Goal: Task Accomplishment & Management: Manage account settings

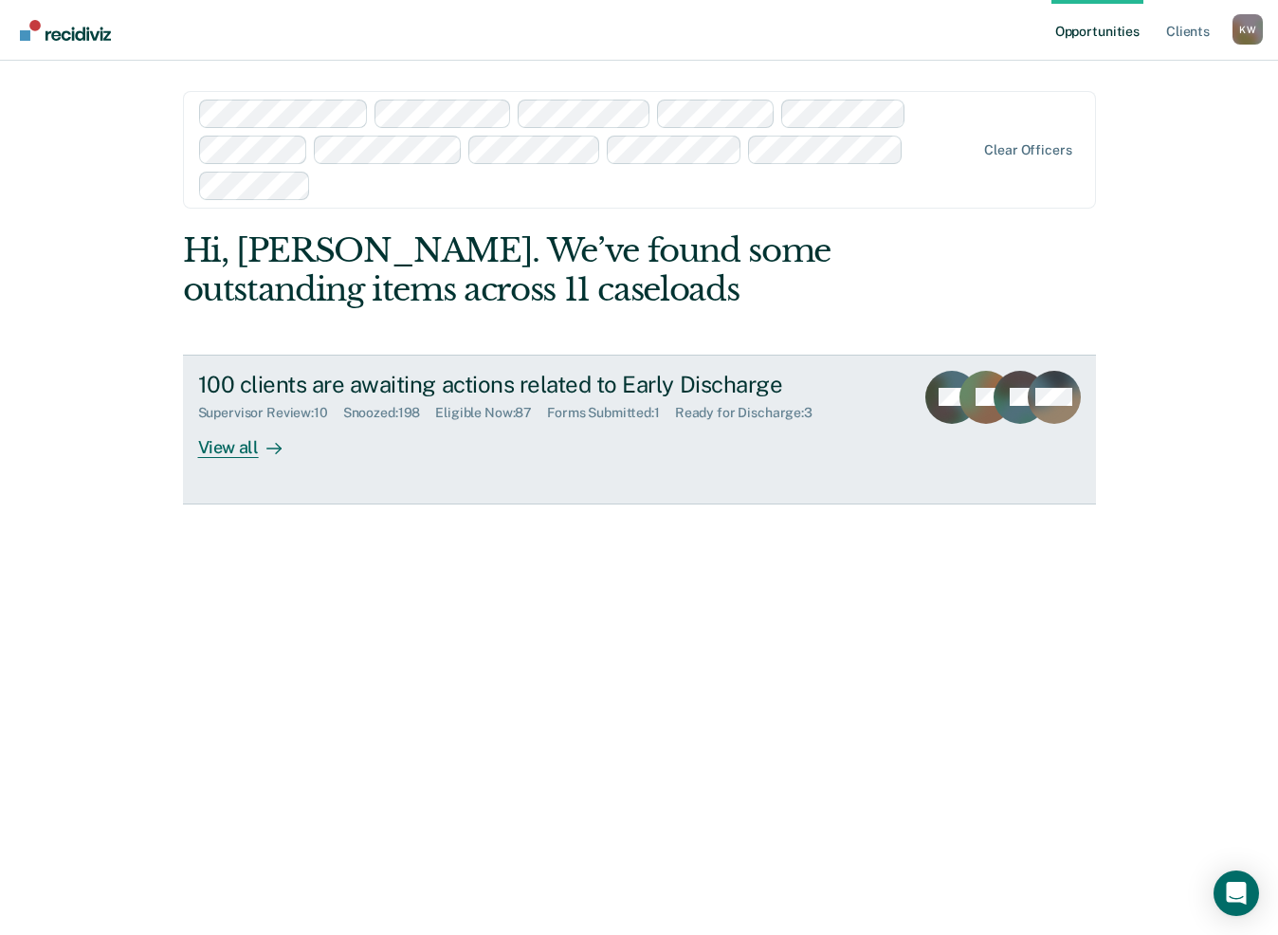
click at [238, 450] on div "View all" at bounding box center [251, 439] width 106 height 37
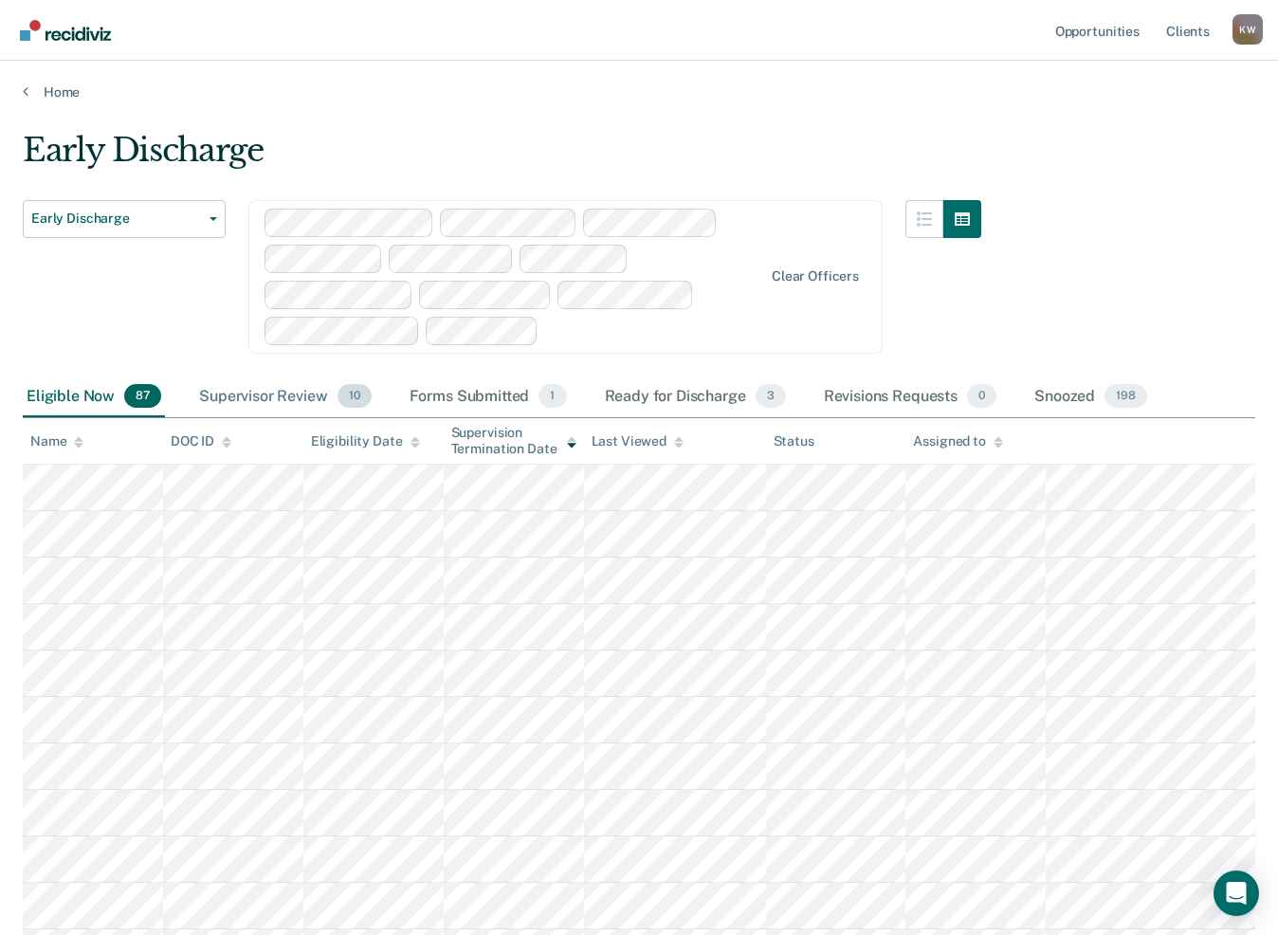
click at [258, 395] on div "Supervisor Review 10" at bounding box center [284, 398] width 179 height 42
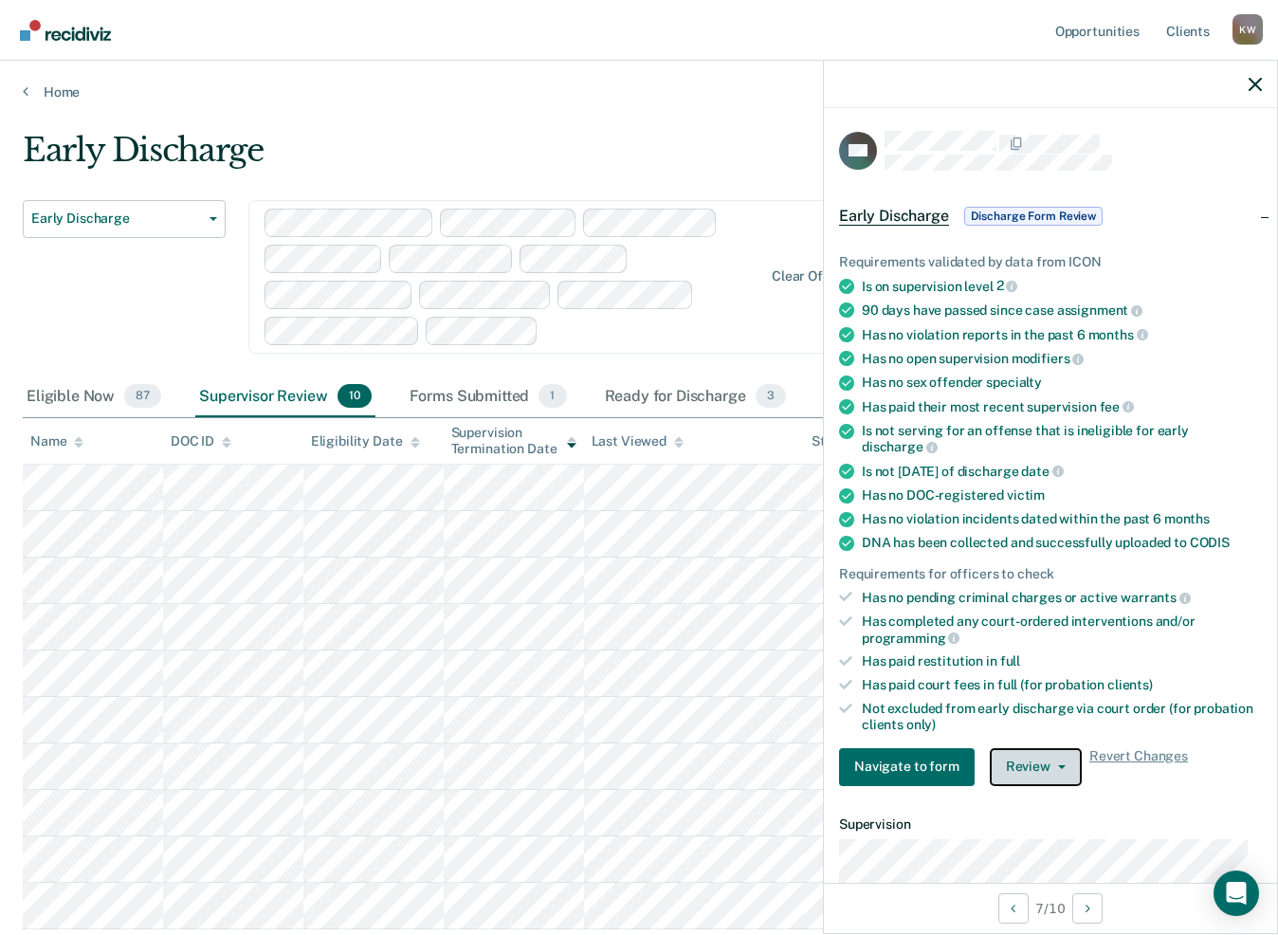
click at [1046, 754] on button "Review" at bounding box center [1036, 767] width 92 height 38
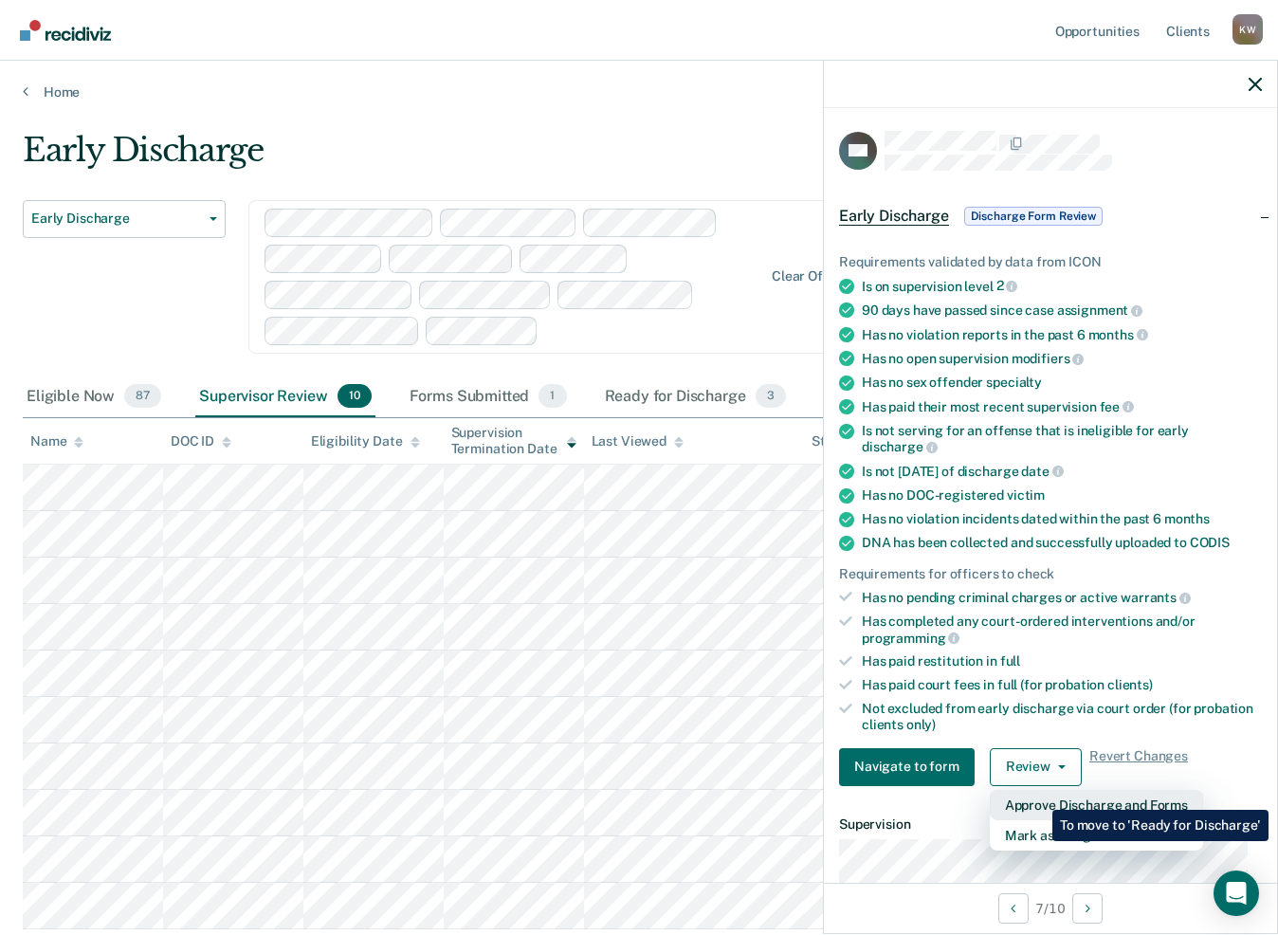
click at [1039, 796] on button "Approve Discharge and Forms" at bounding box center [1096, 805] width 213 height 30
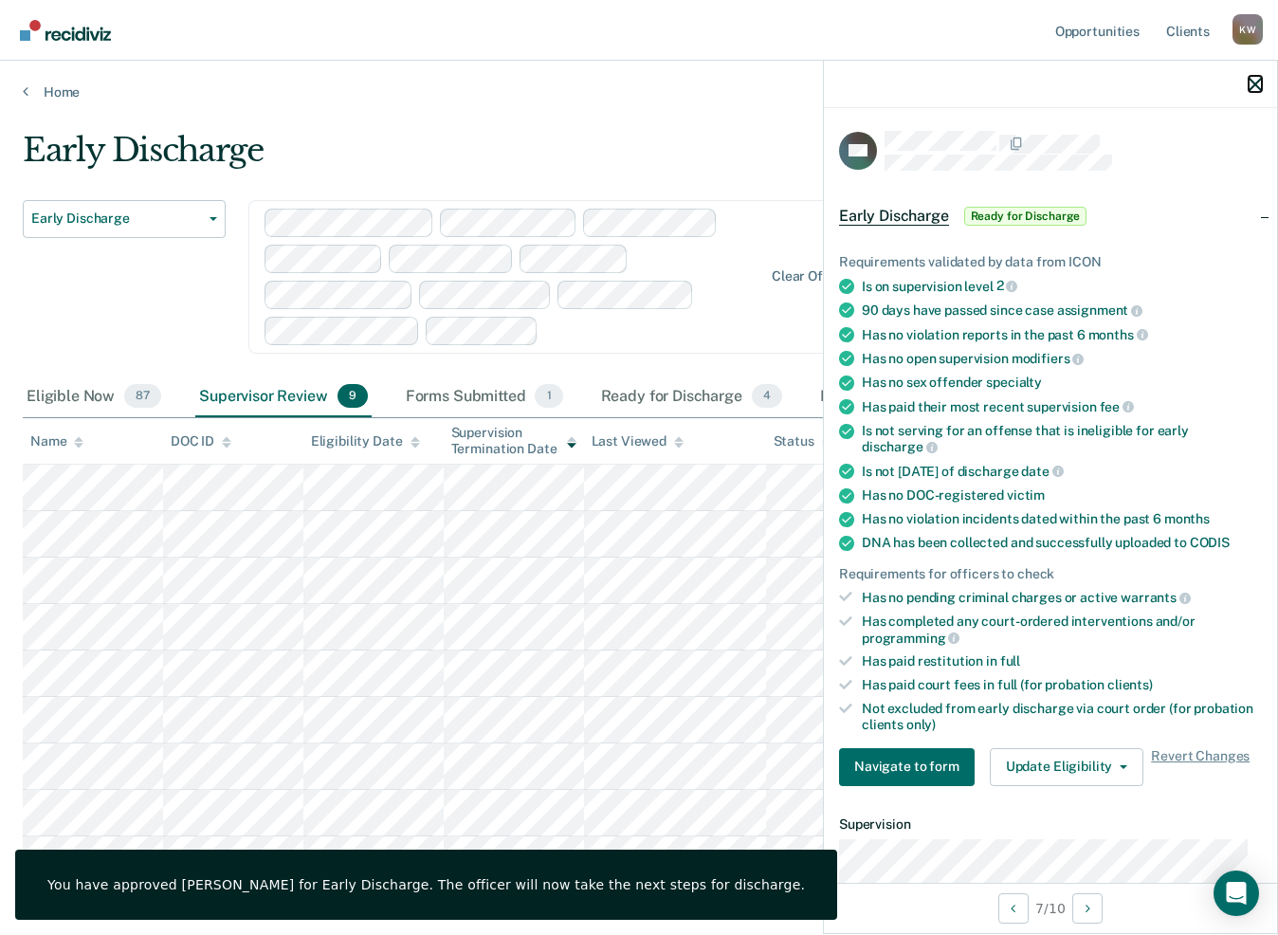
click at [1258, 80] on icon "button" at bounding box center [1255, 84] width 13 height 13
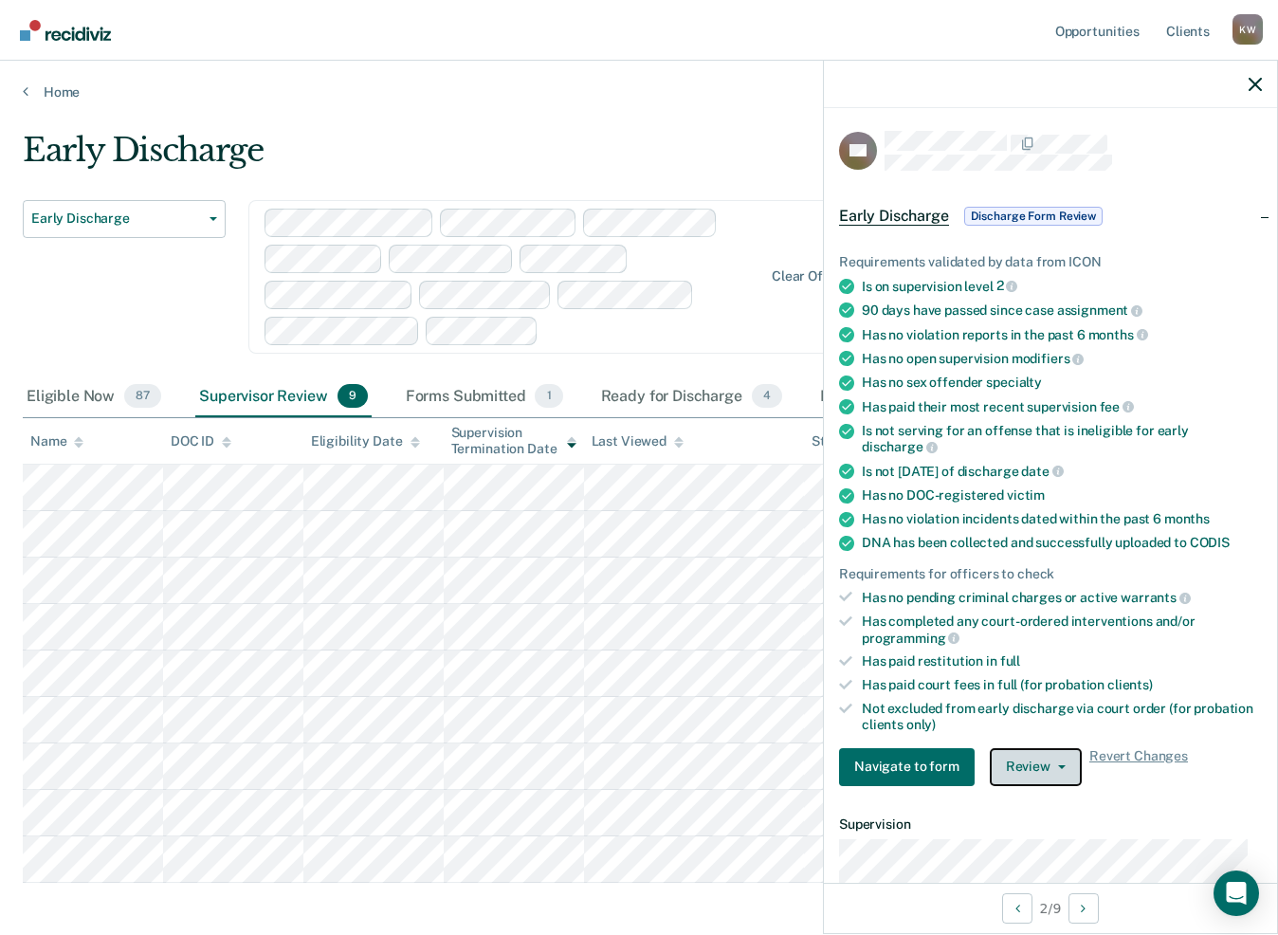
click at [1032, 753] on button "Review" at bounding box center [1036, 767] width 92 height 38
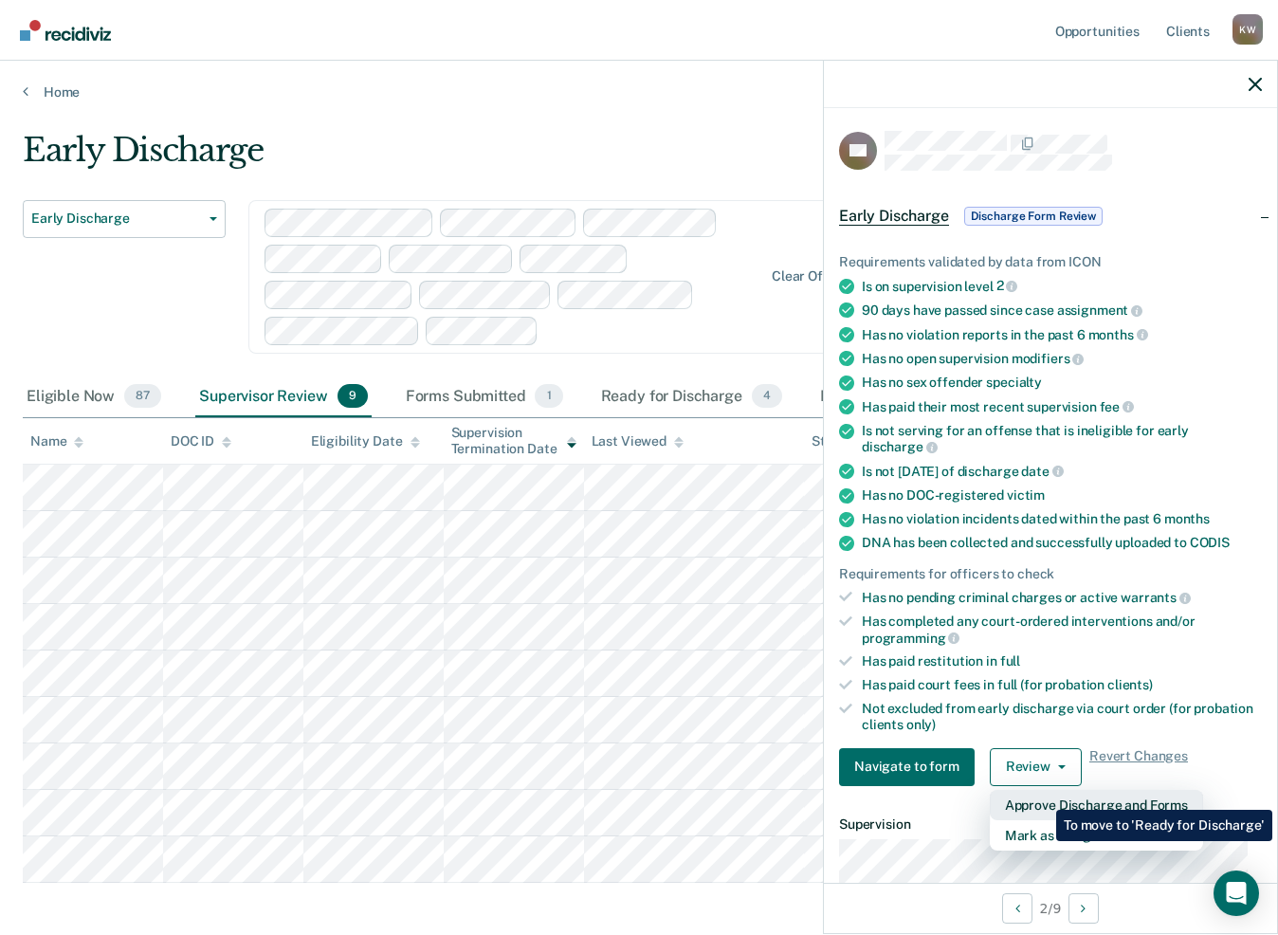
click at [1042, 796] on button "Approve Discharge and Forms" at bounding box center [1096, 805] width 213 height 30
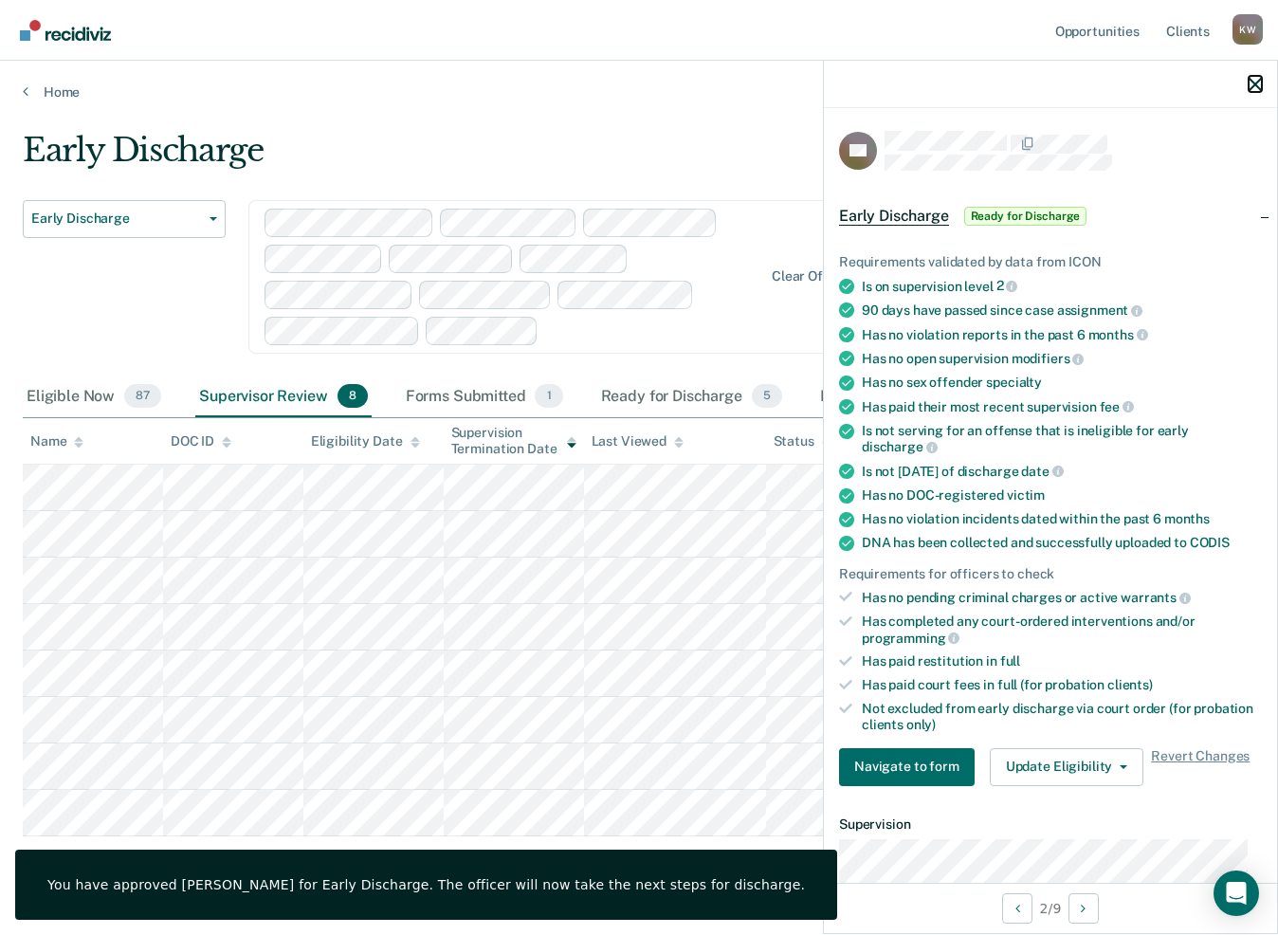
click at [1258, 76] on button "button" at bounding box center [1255, 84] width 13 height 16
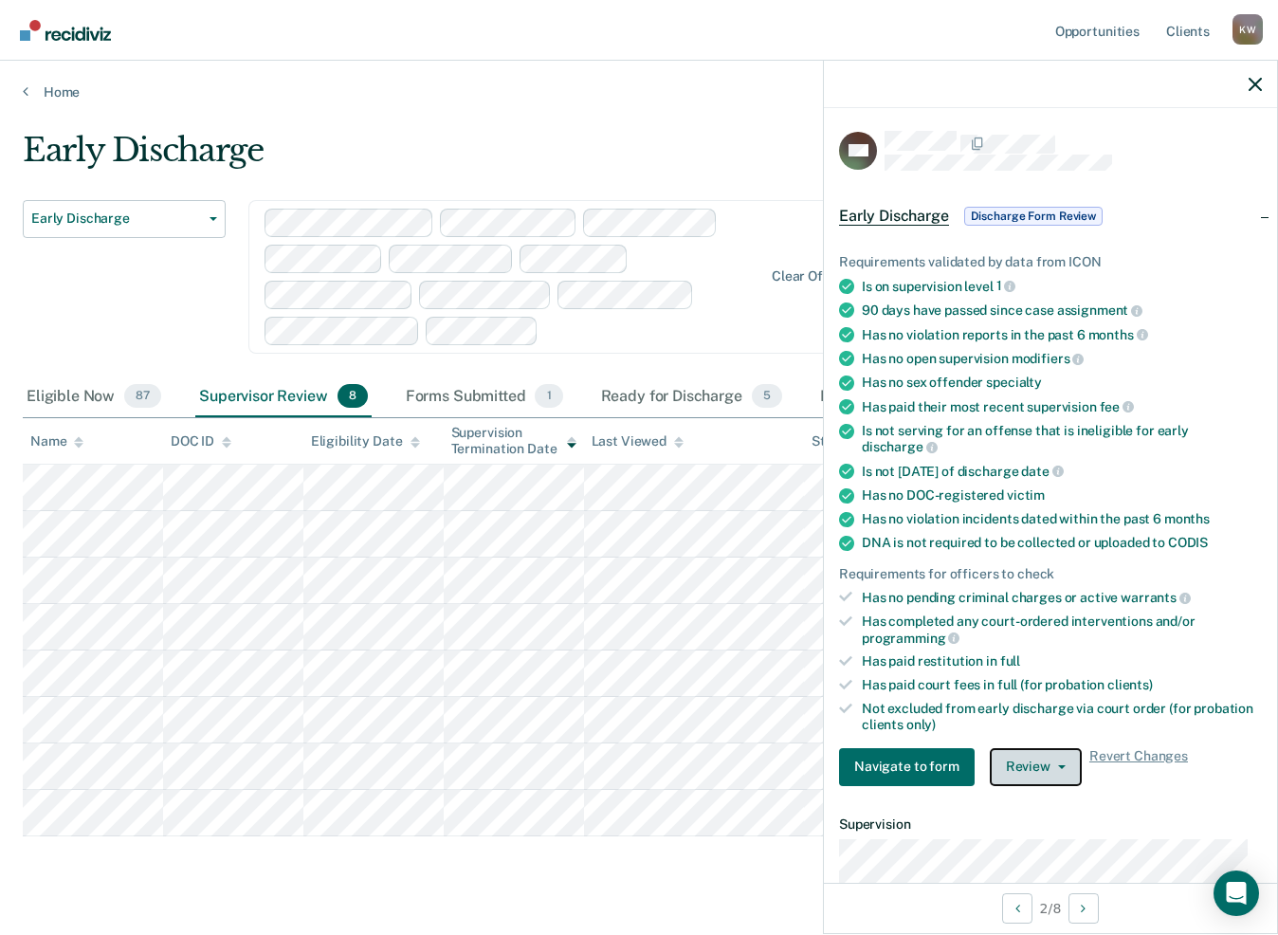
click at [1051, 748] on button "Review" at bounding box center [1036, 767] width 92 height 38
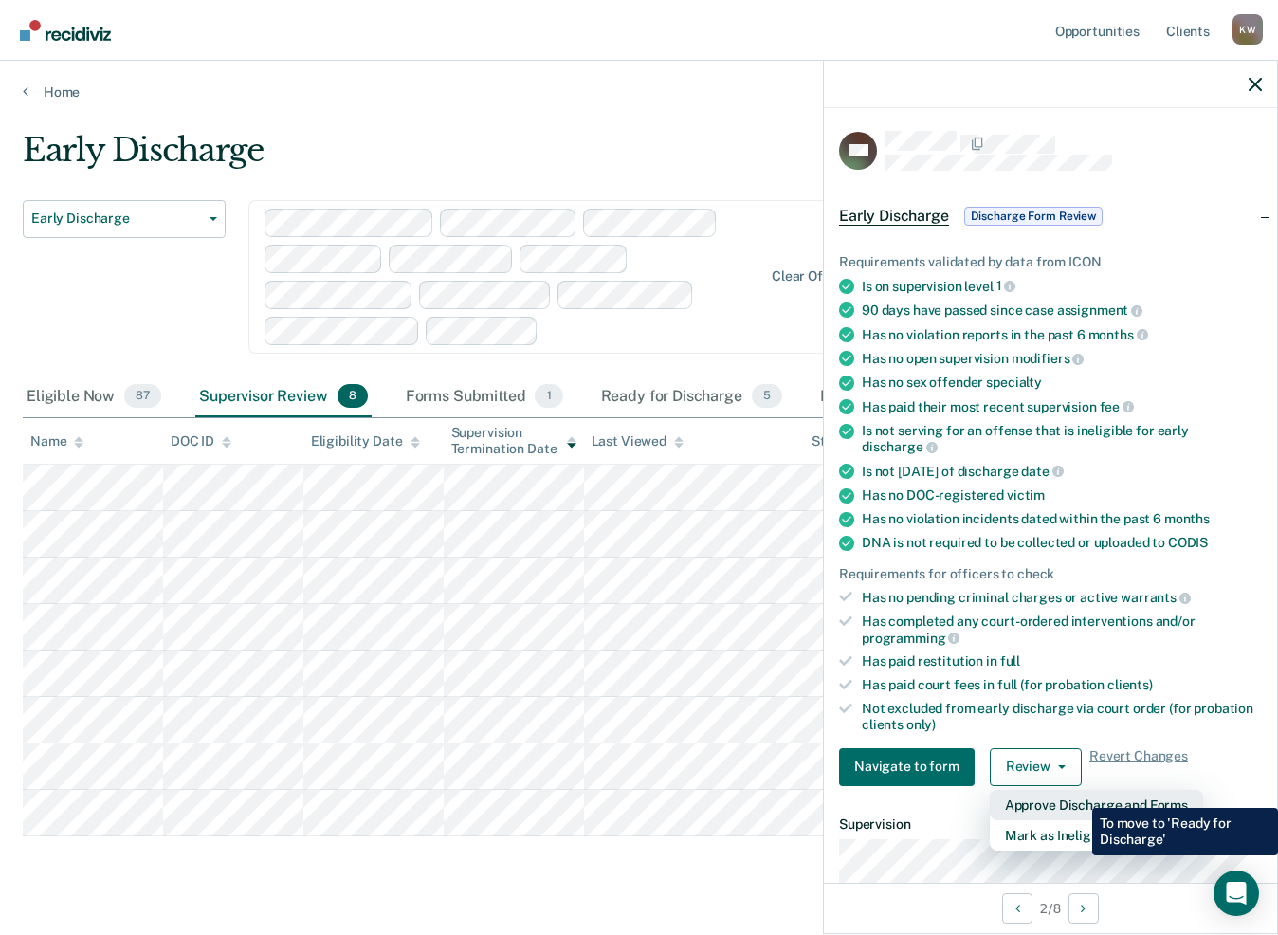
click at [1078, 794] on button "Approve Discharge and Forms" at bounding box center [1096, 805] width 213 height 30
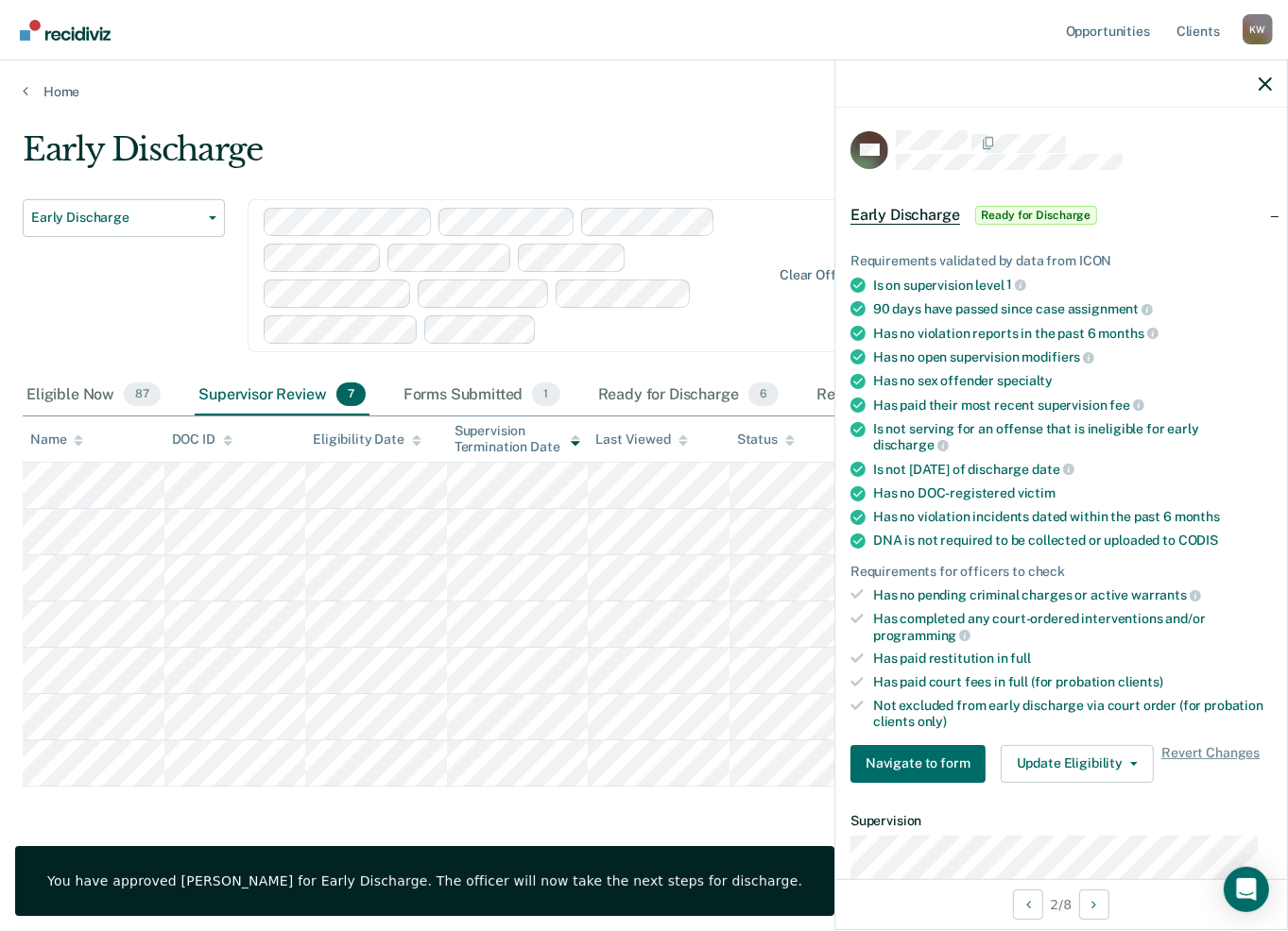
click at [1257, 83] on div at bounding box center [1060, 84] width 451 height 47
click at [1265, 83] on icon "button" at bounding box center [1264, 84] width 13 height 13
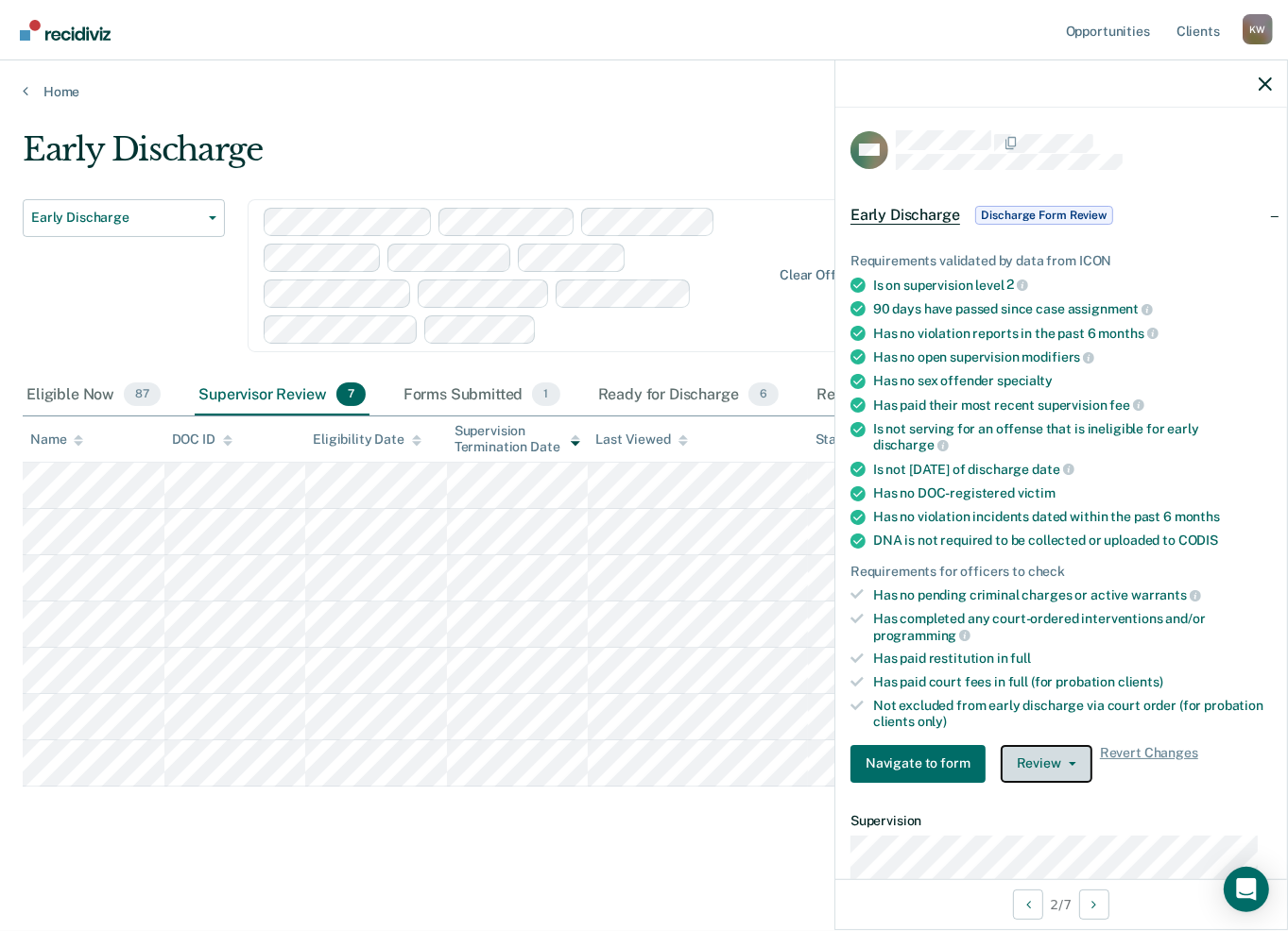
click at [1072, 749] on button "Review" at bounding box center [1046, 764] width 92 height 38
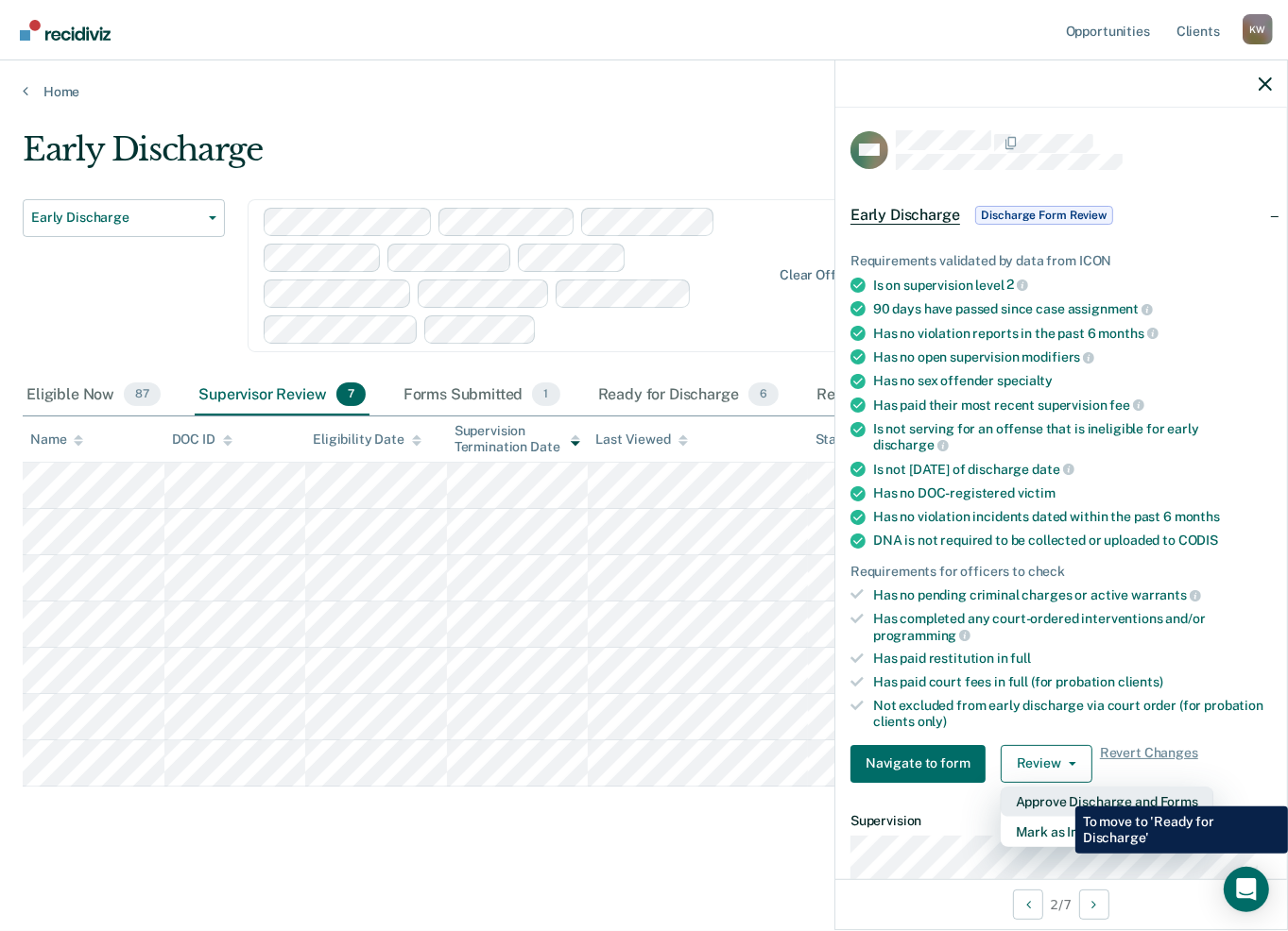
click at [1061, 793] on button "Approve Discharge and Forms" at bounding box center [1106, 802] width 212 height 30
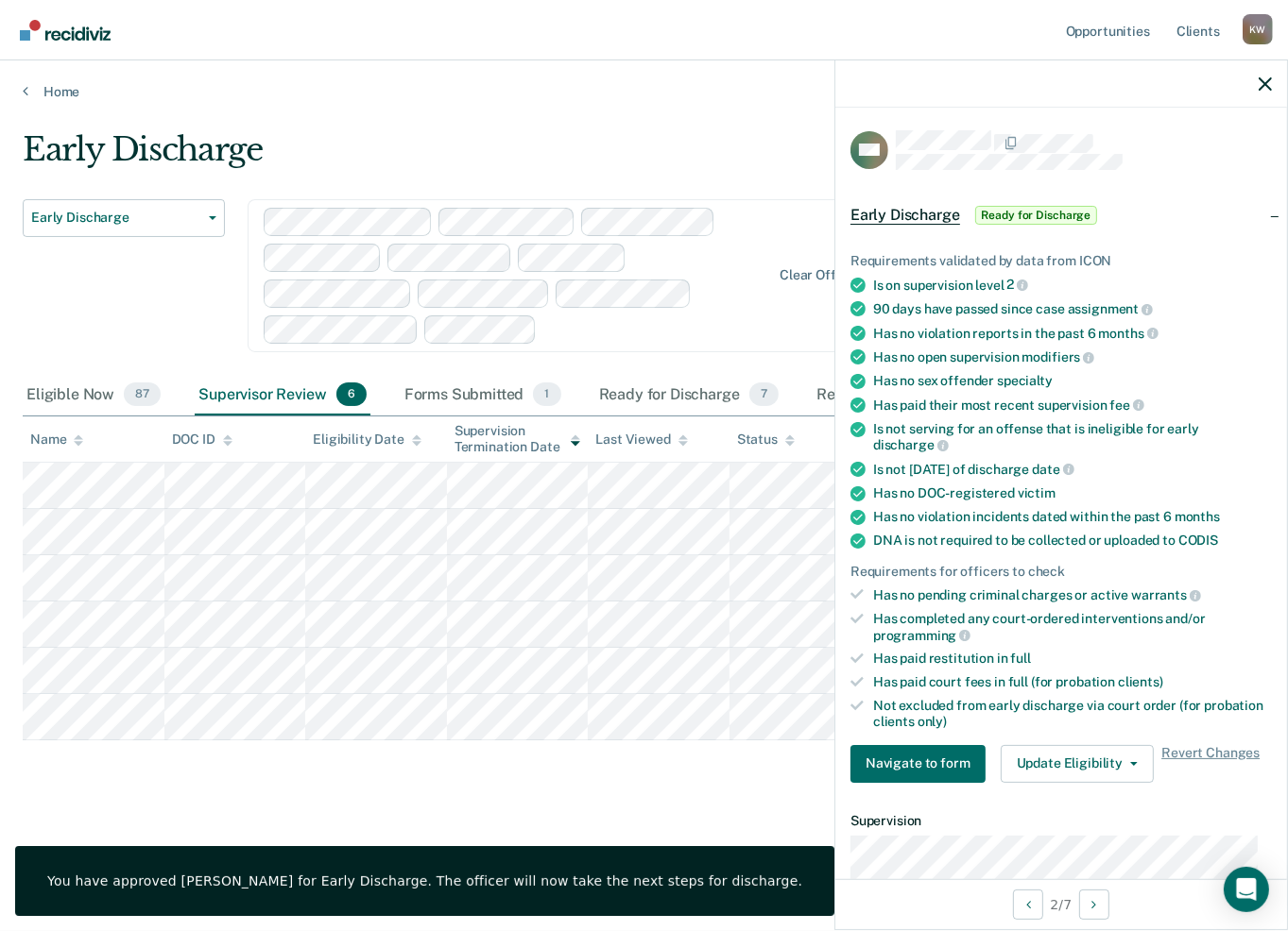
click at [593, 119] on main "Early Discharge Early Discharge Early Discharge Clear officers Eligible Now 87 …" at bounding box center [644, 513] width 1288 height 825
click at [1262, 82] on icon "button" at bounding box center [1264, 84] width 13 height 13
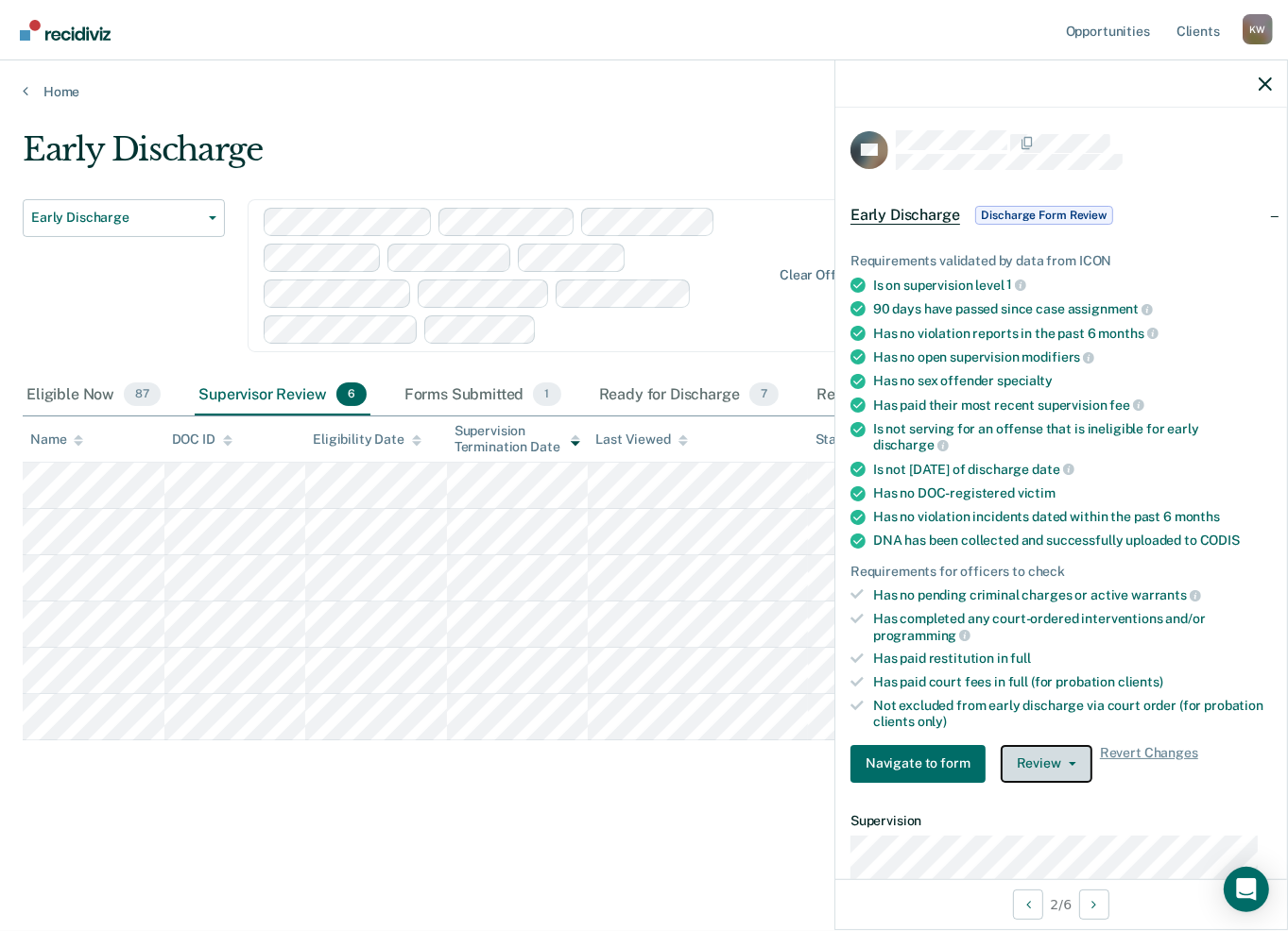
click at [1047, 746] on button "Review" at bounding box center [1046, 764] width 92 height 38
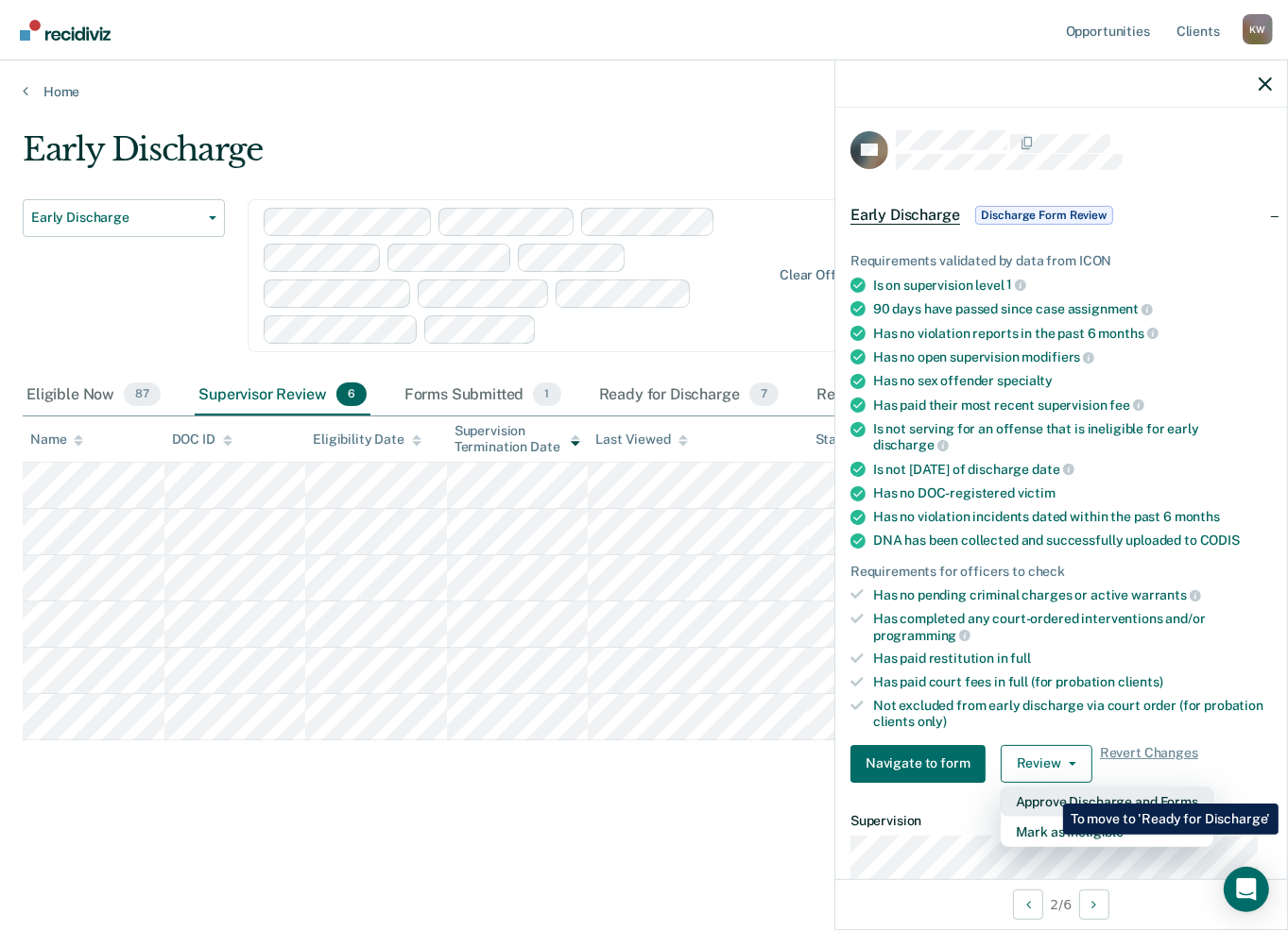
click at [1049, 790] on button "Approve Discharge and Forms" at bounding box center [1106, 802] width 212 height 30
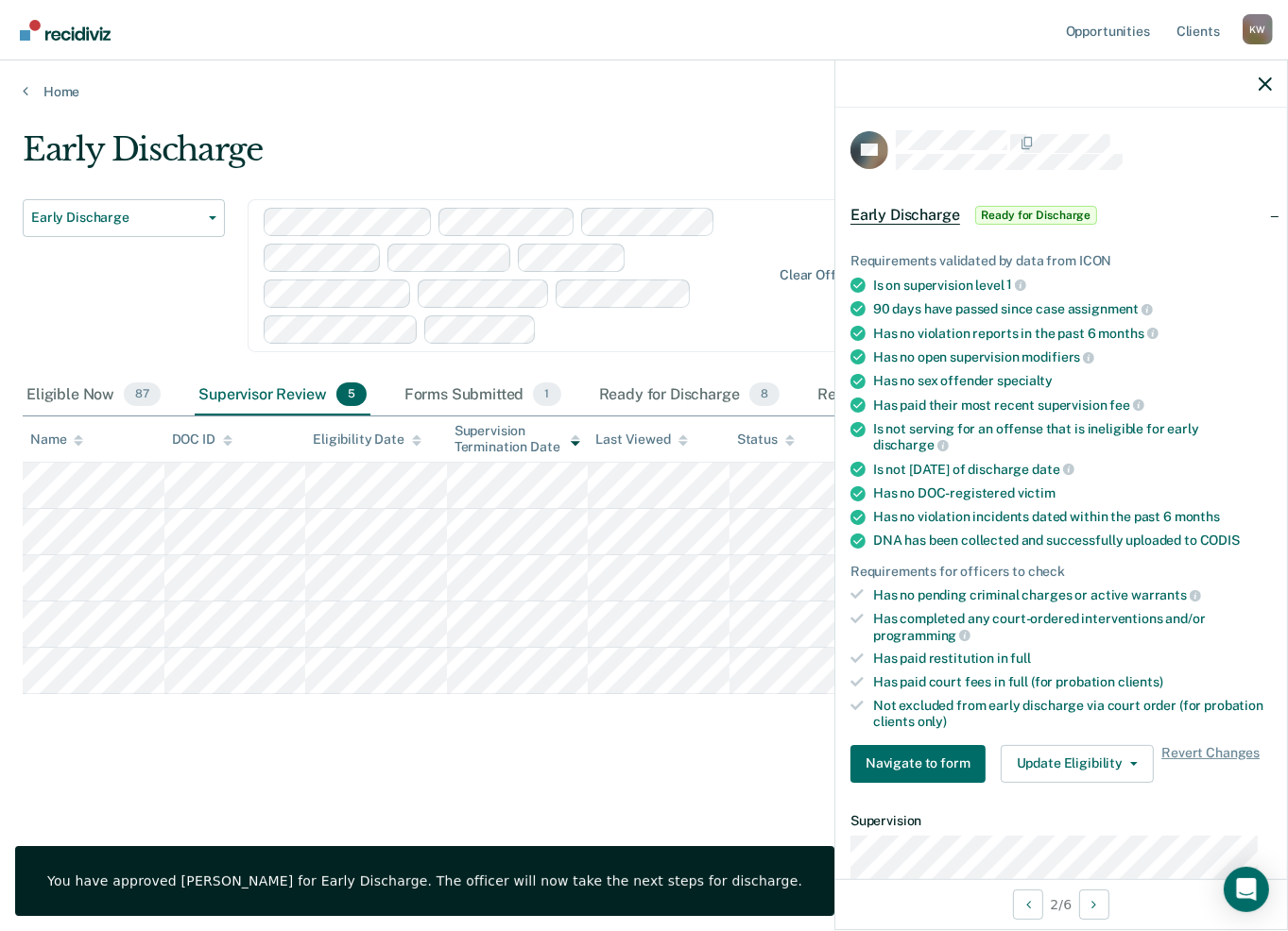
click at [1257, 82] on div at bounding box center [1060, 84] width 451 height 47
click at [1273, 83] on div at bounding box center [1060, 84] width 451 height 47
click at [1270, 86] on icon "button" at bounding box center [1264, 84] width 13 height 13
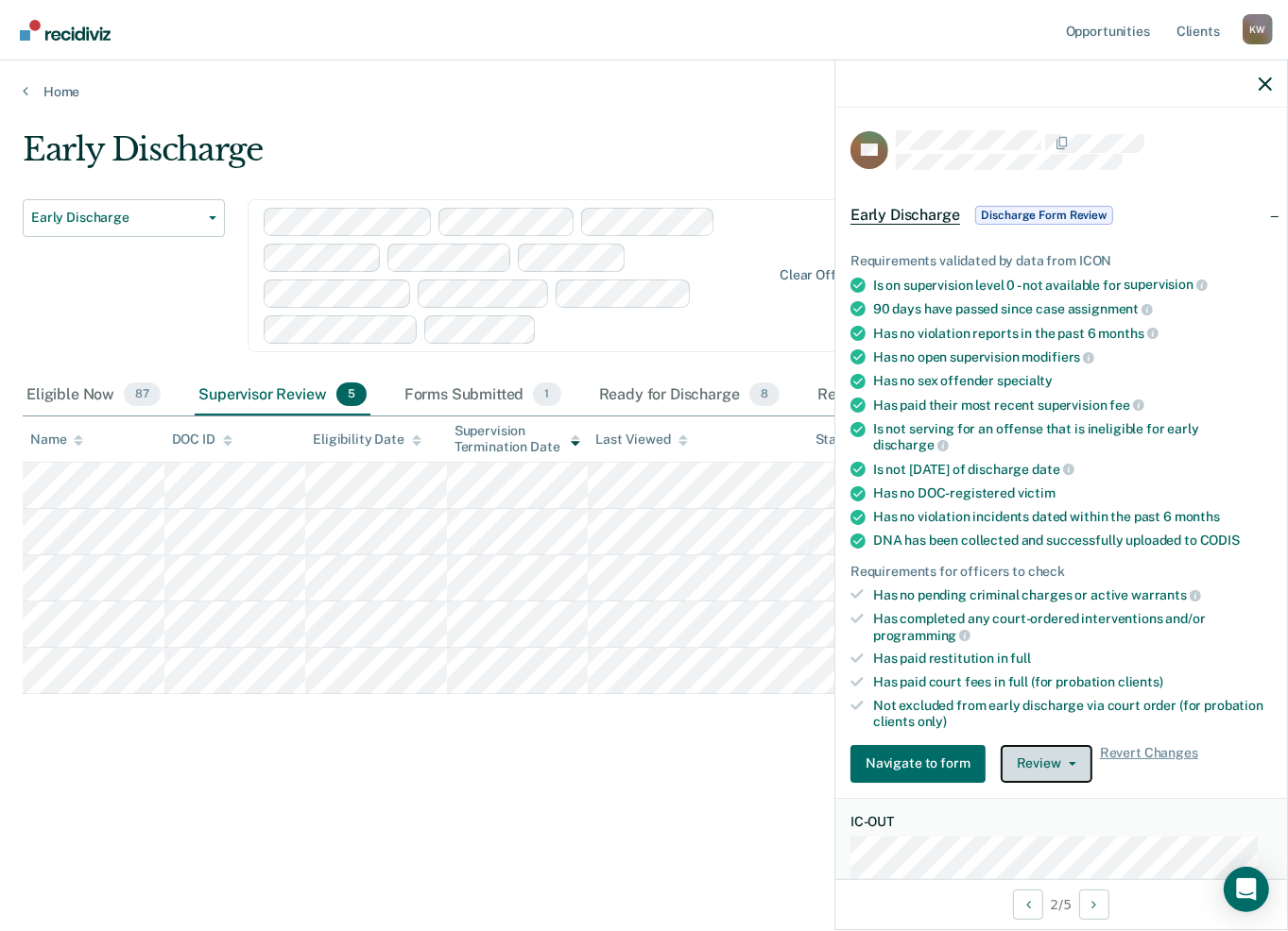
click at [1058, 751] on button "Review" at bounding box center [1046, 764] width 92 height 38
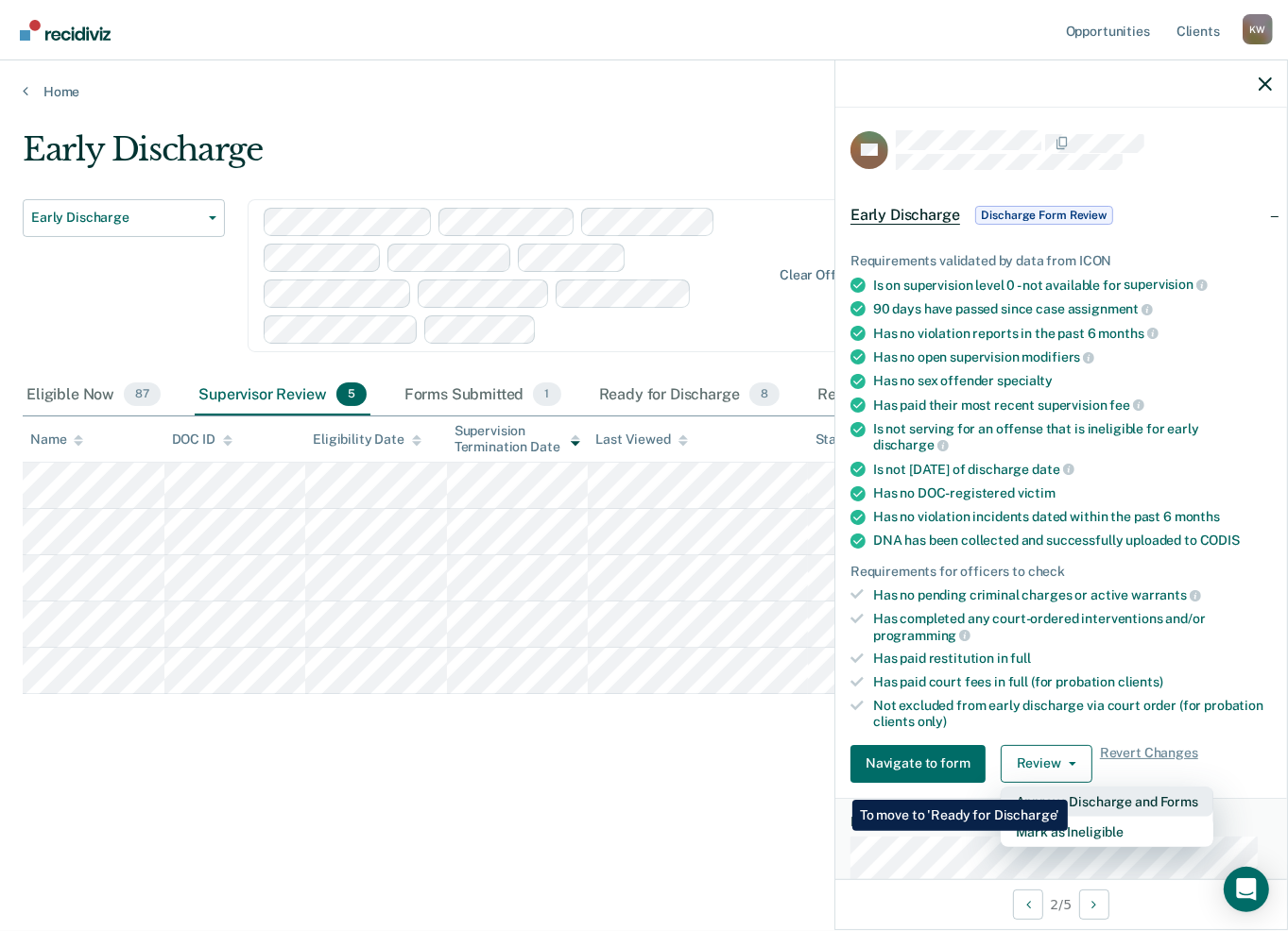
click at [1068, 787] on button "Approve Discharge and Forms" at bounding box center [1106, 802] width 212 height 30
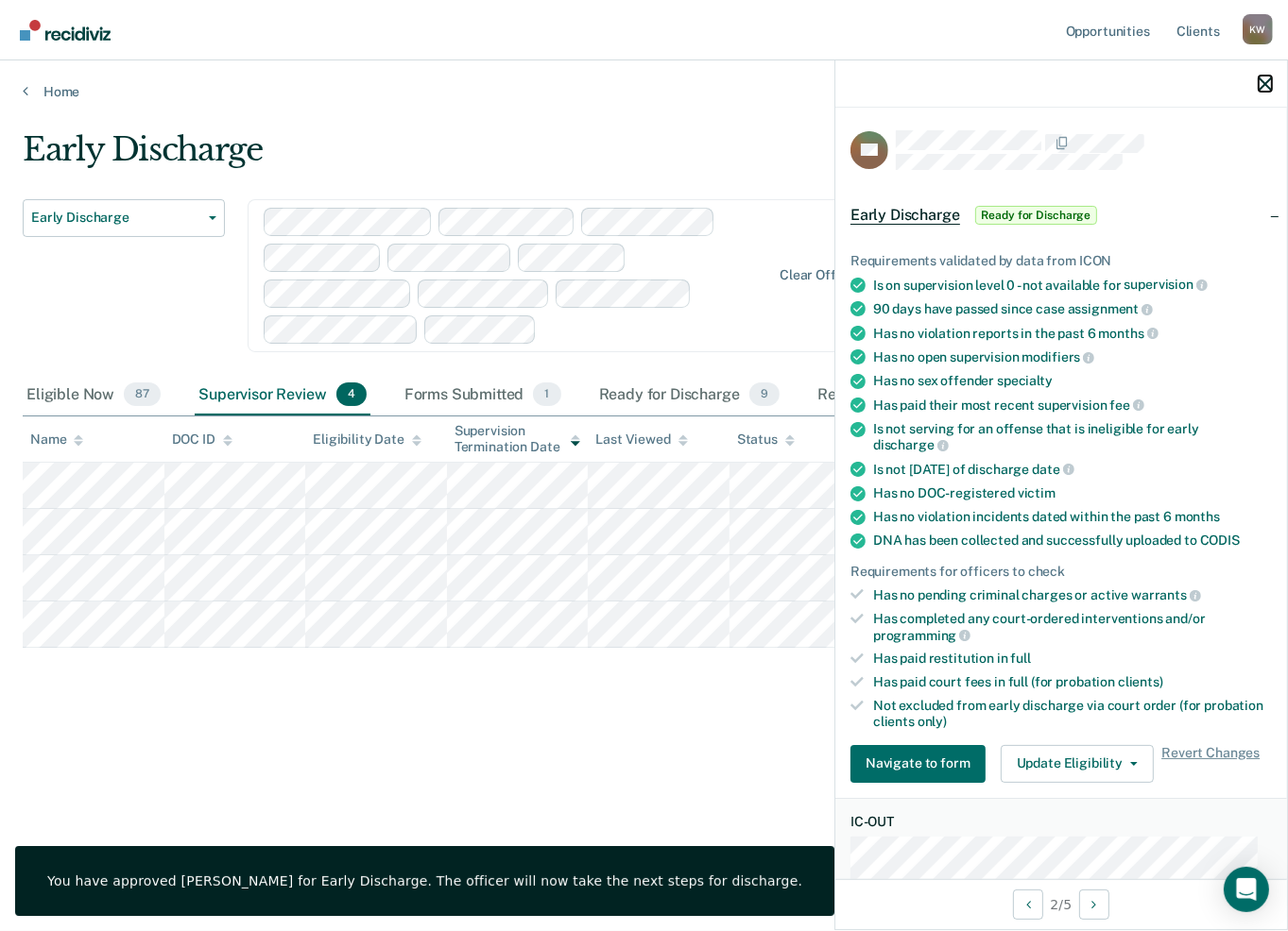
click at [1266, 86] on icon "button" at bounding box center [1264, 84] width 13 height 13
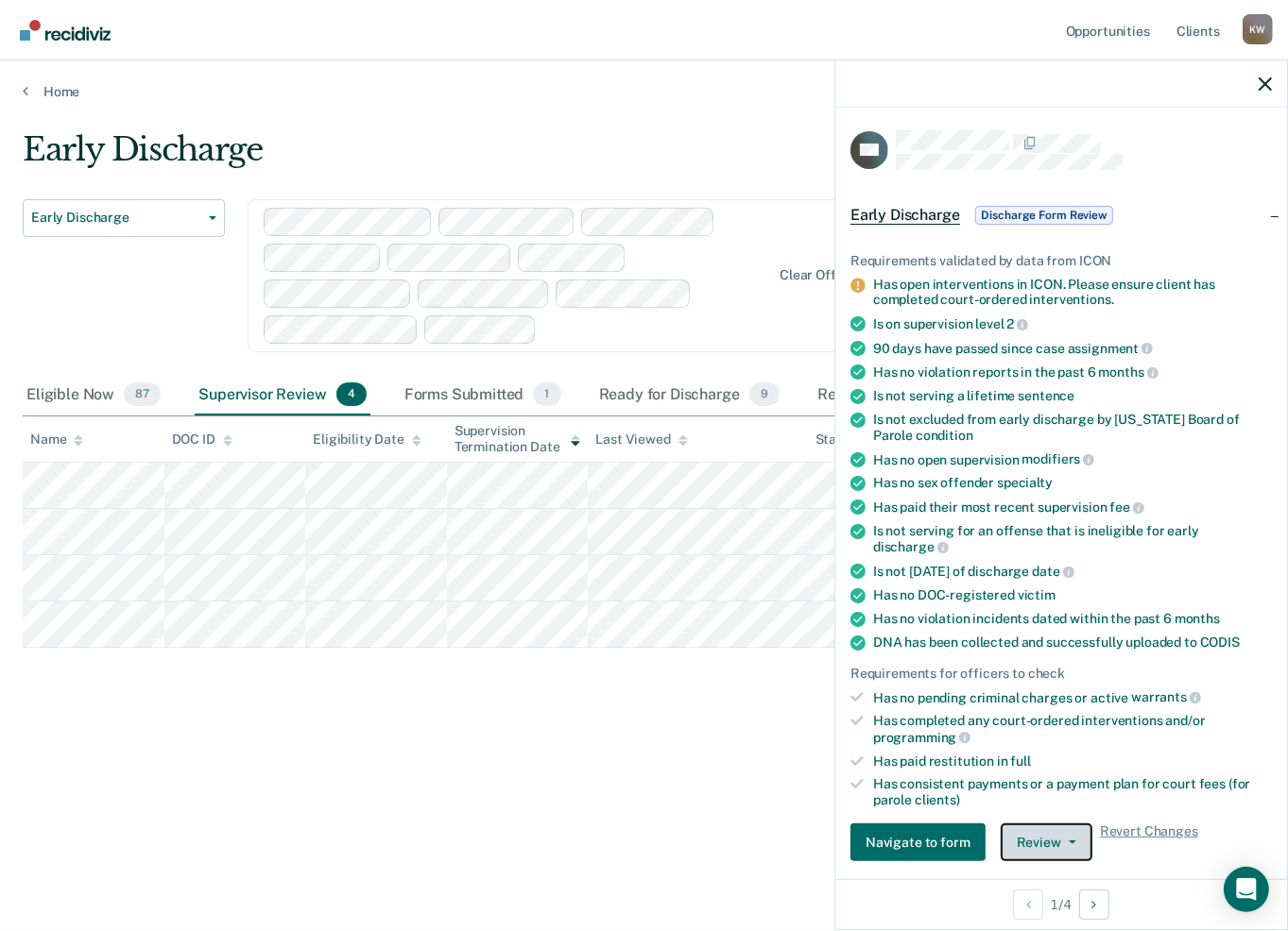
click at [1053, 832] on button "Review" at bounding box center [1046, 842] width 92 height 38
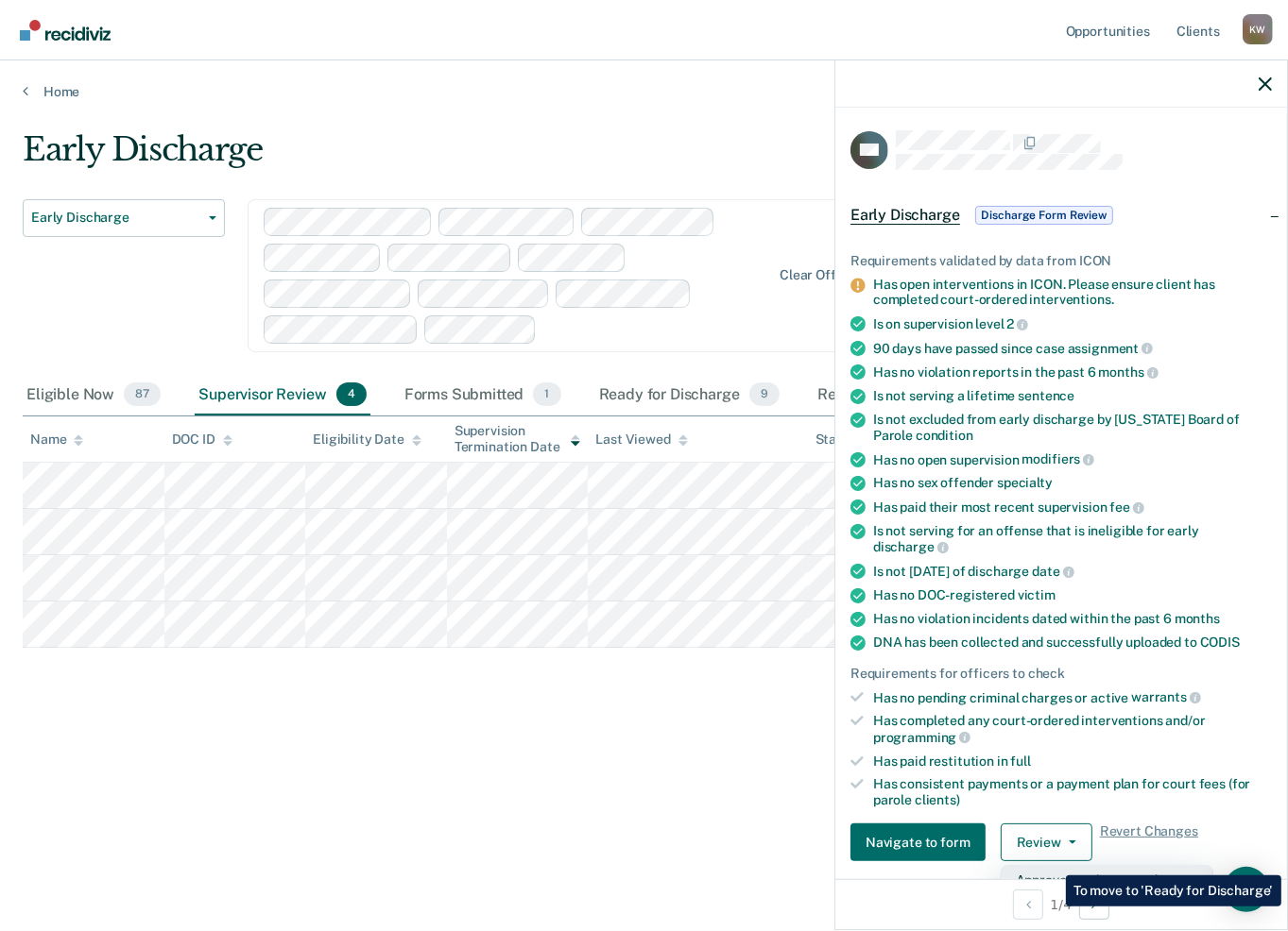
click at [1052, 865] on button "Approve Discharge and Forms" at bounding box center [1106, 880] width 212 height 30
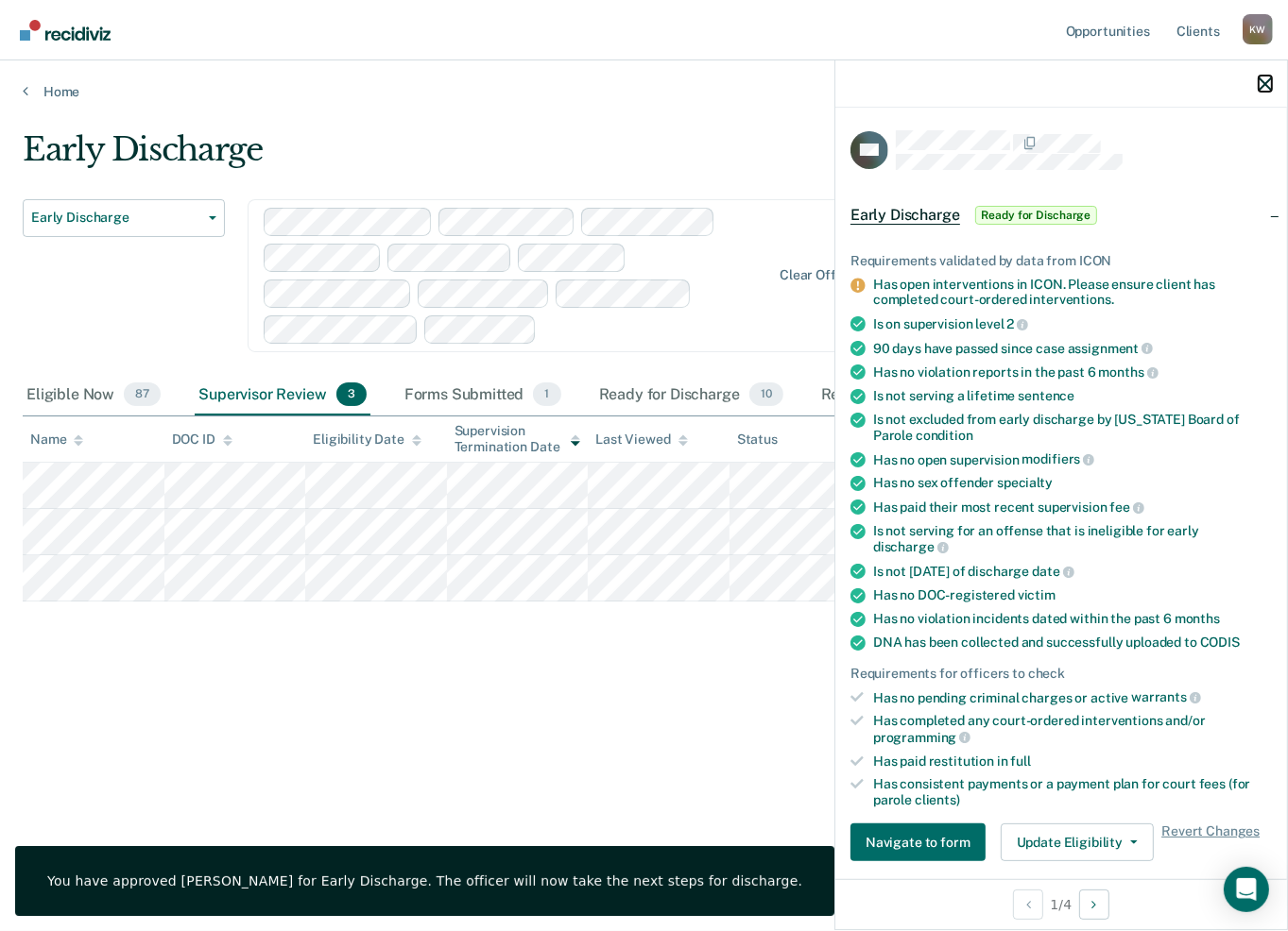
click at [1270, 78] on icon "button" at bounding box center [1264, 84] width 13 height 13
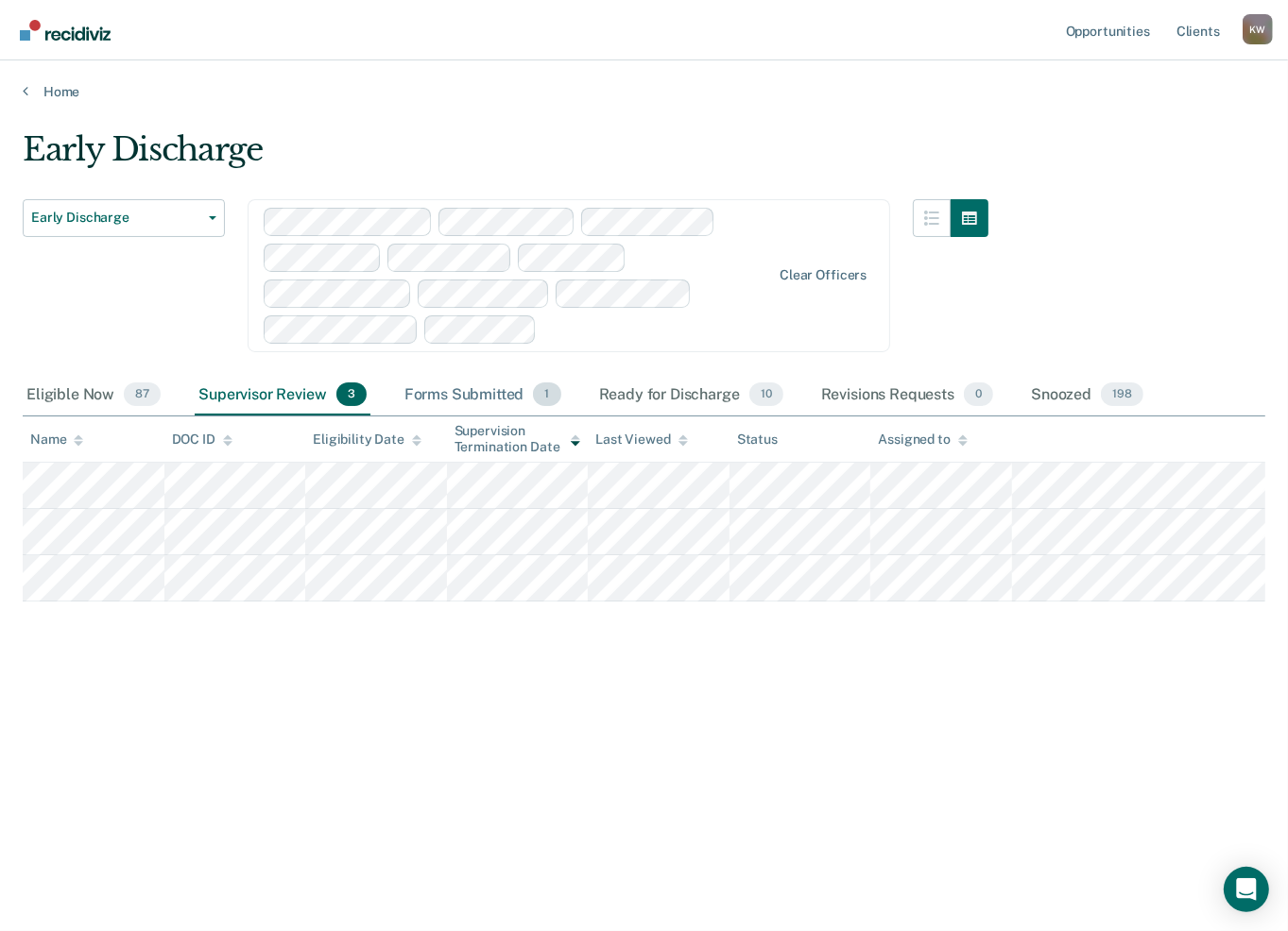
click at [475, 394] on div "Forms Submitted 1" at bounding box center [482, 396] width 164 height 42
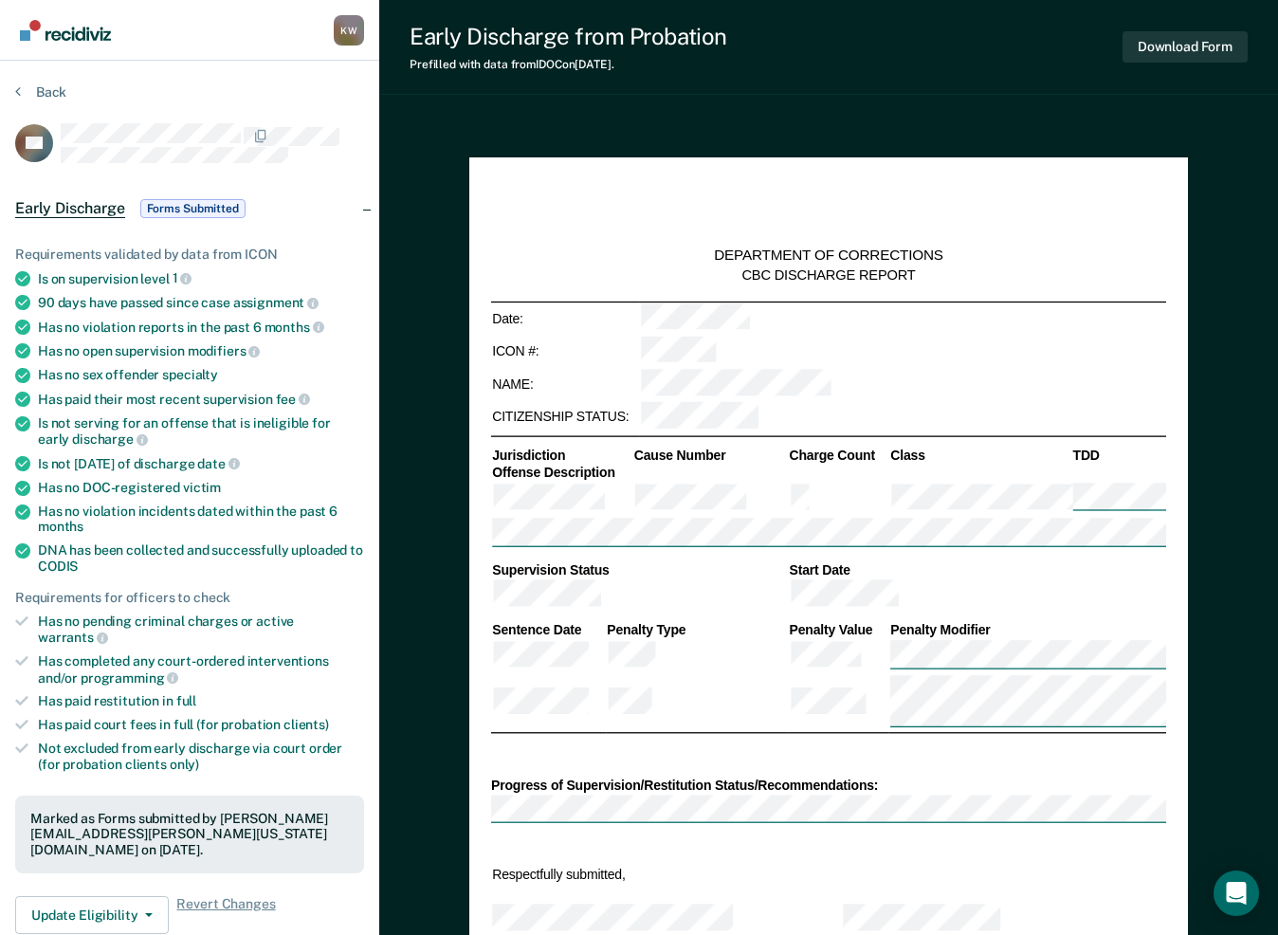
type textarea "x"
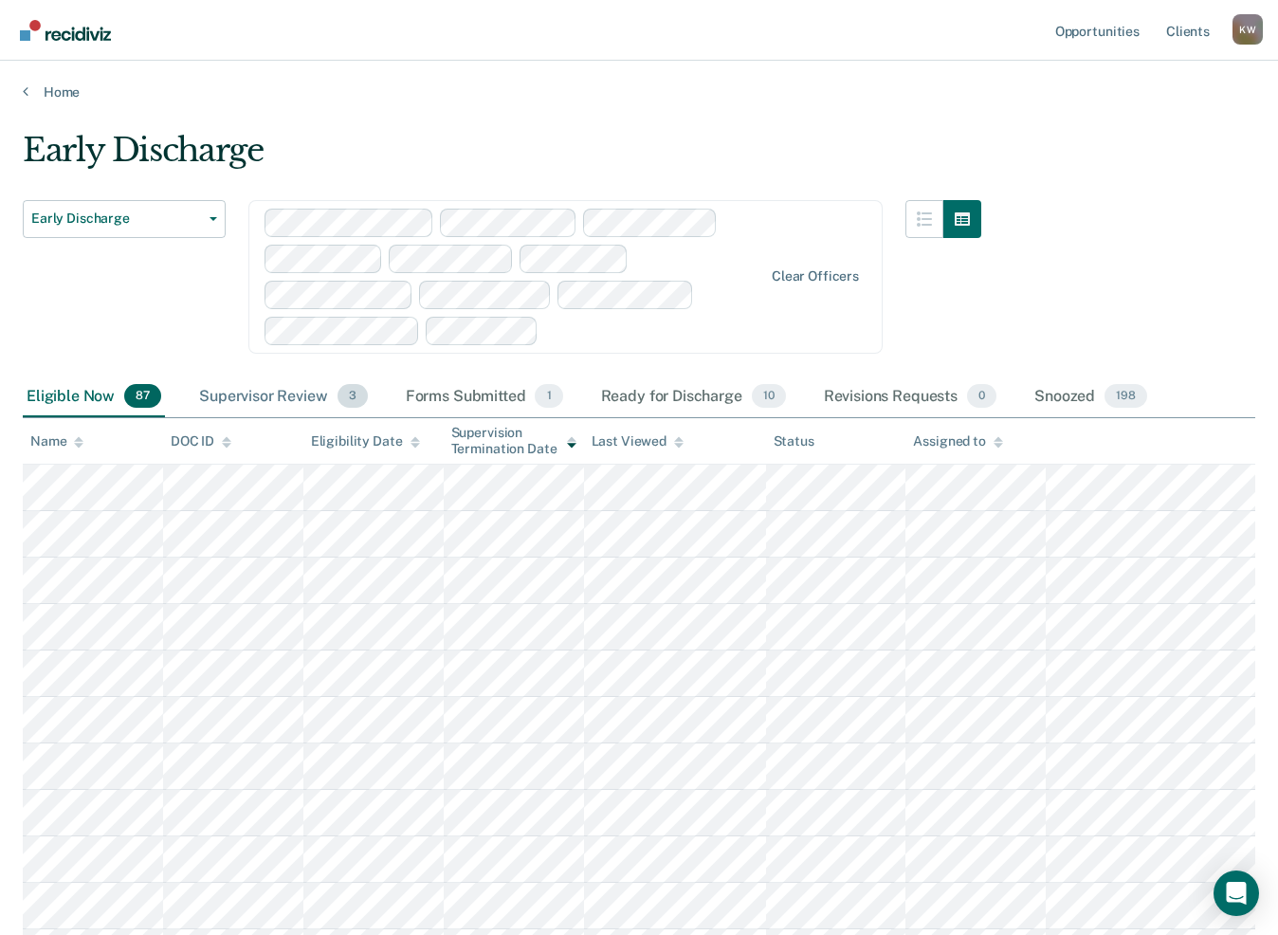
click at [297, 391] on div "Supervisor Review 3" at bounding box center [283, 398] width 176 height 42
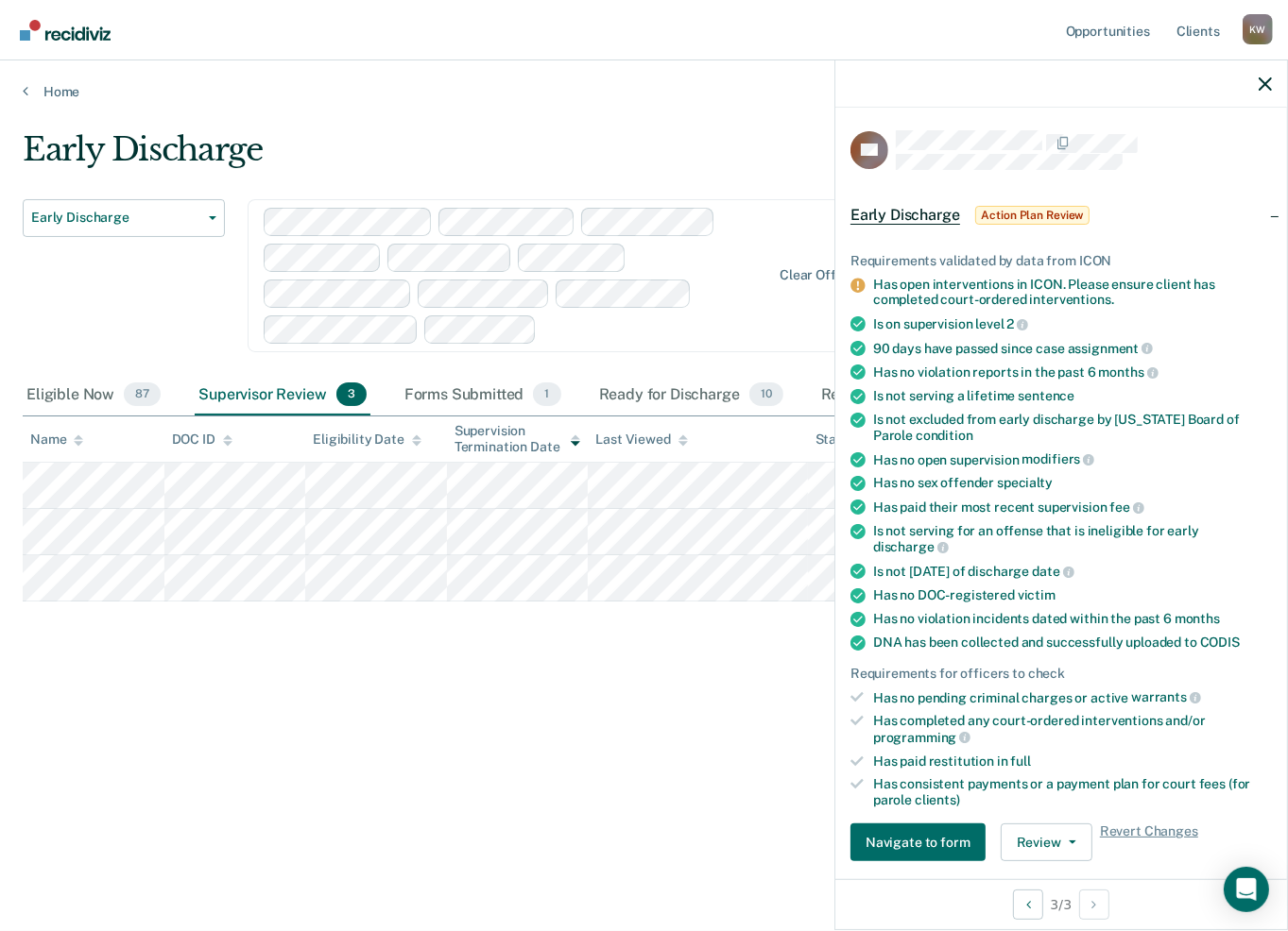
click at [559, 797] on div "Early Discharge Early Discharge Early Discharge Clear officers Eligible Now 87 …" at bounding box center [644, 490] width 1242 height 720
click at [544, 762] on div "Early Discharge Early Discharge Early Discharge Clear officers Eligible Now 87 …" at bounding box center [644, 460] width 1242 height 659
click at [682, 141] on div "Early Discharge" at bounding box center [505, 157] width 965 height 54
click at [1268, 85] on icon "button" at bounding box center [1264, 84] width 13 height 13
click at [1059, 829] on button "Review" at bounding box center [1046, 842] width 92 height 38
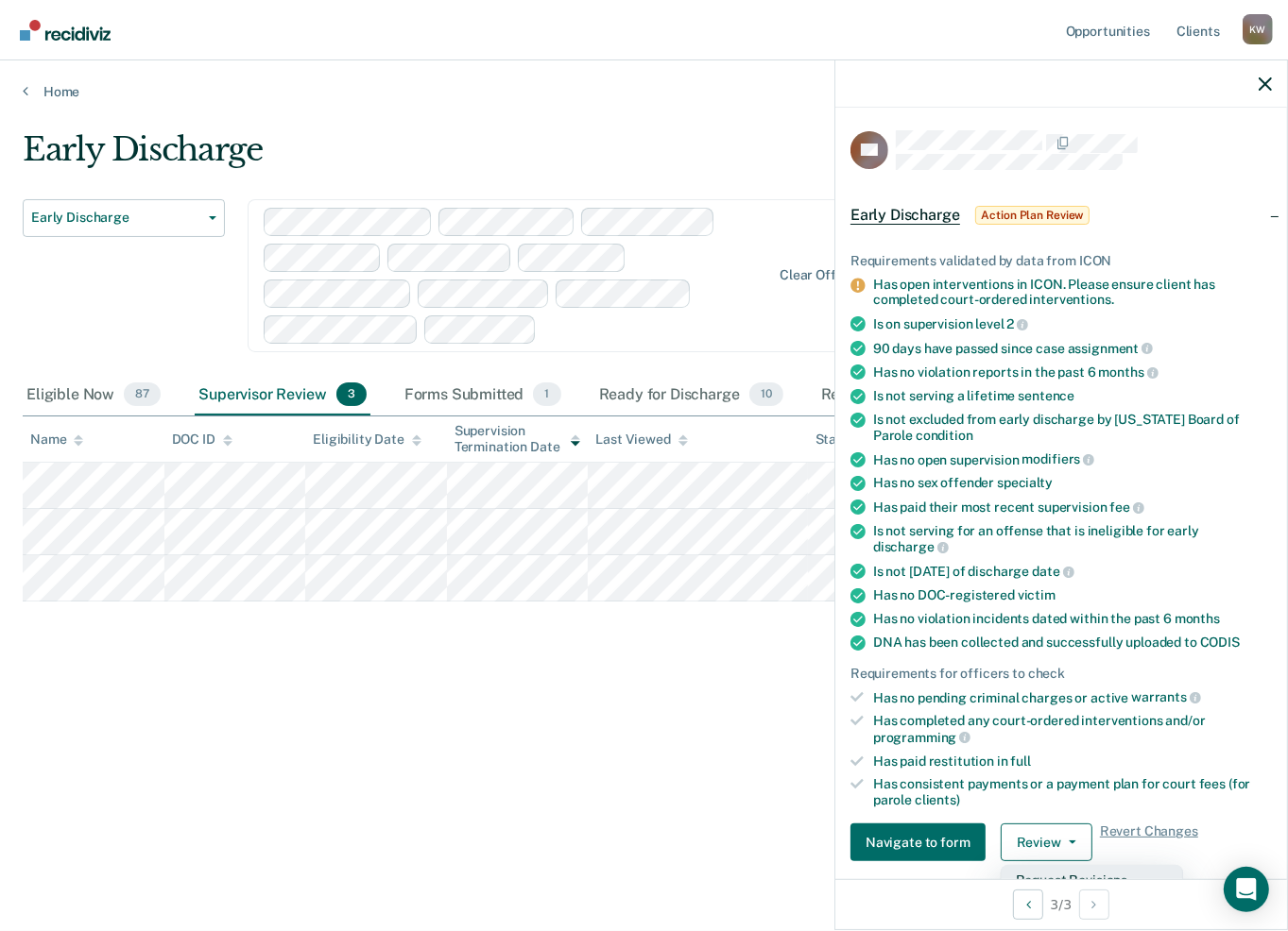
scroll to position [284, 0]
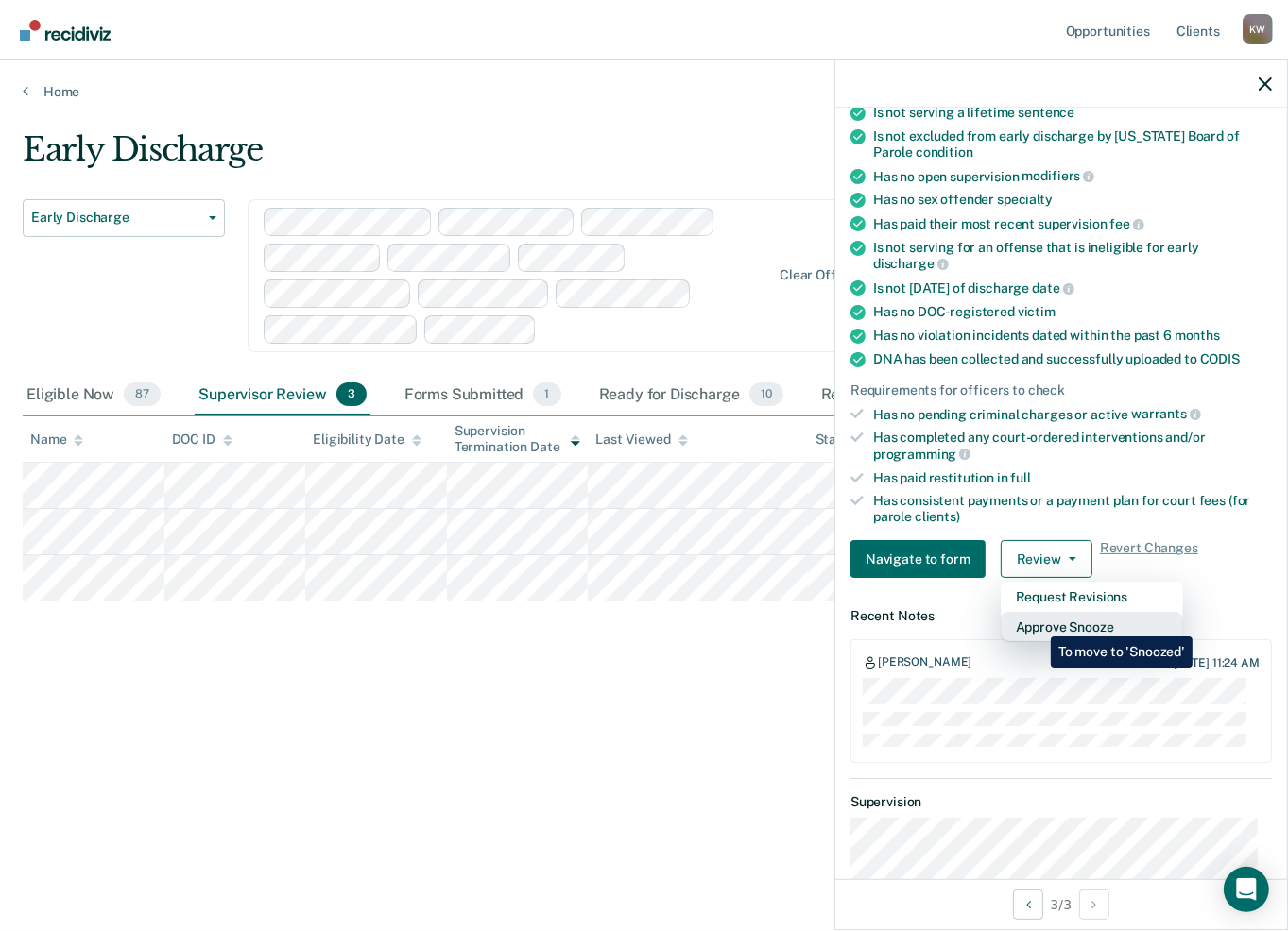
click at [1036, 622] on button "Approve Snooze" at bounding box center [1091, 627] width 182 height 30
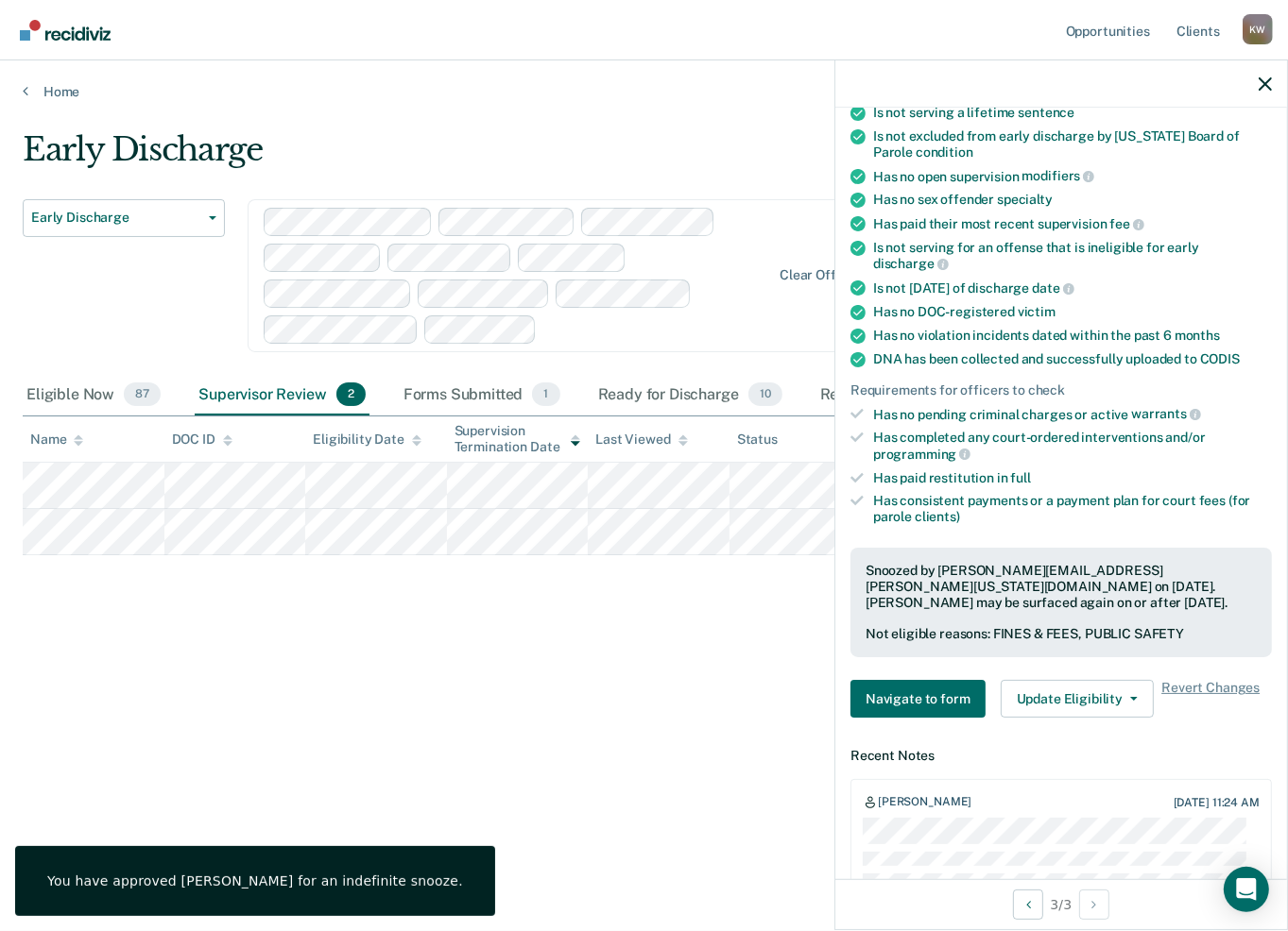
click at [646, 738] on div "Early Discharge Early Discharge Early Discharge Clear officers Eligible Now 87 …" at bounding box center [644, 460] width 1242 height 659
click at [1266, 82] on icon "button" at bounding box center [1264, 84] width 13 height 13
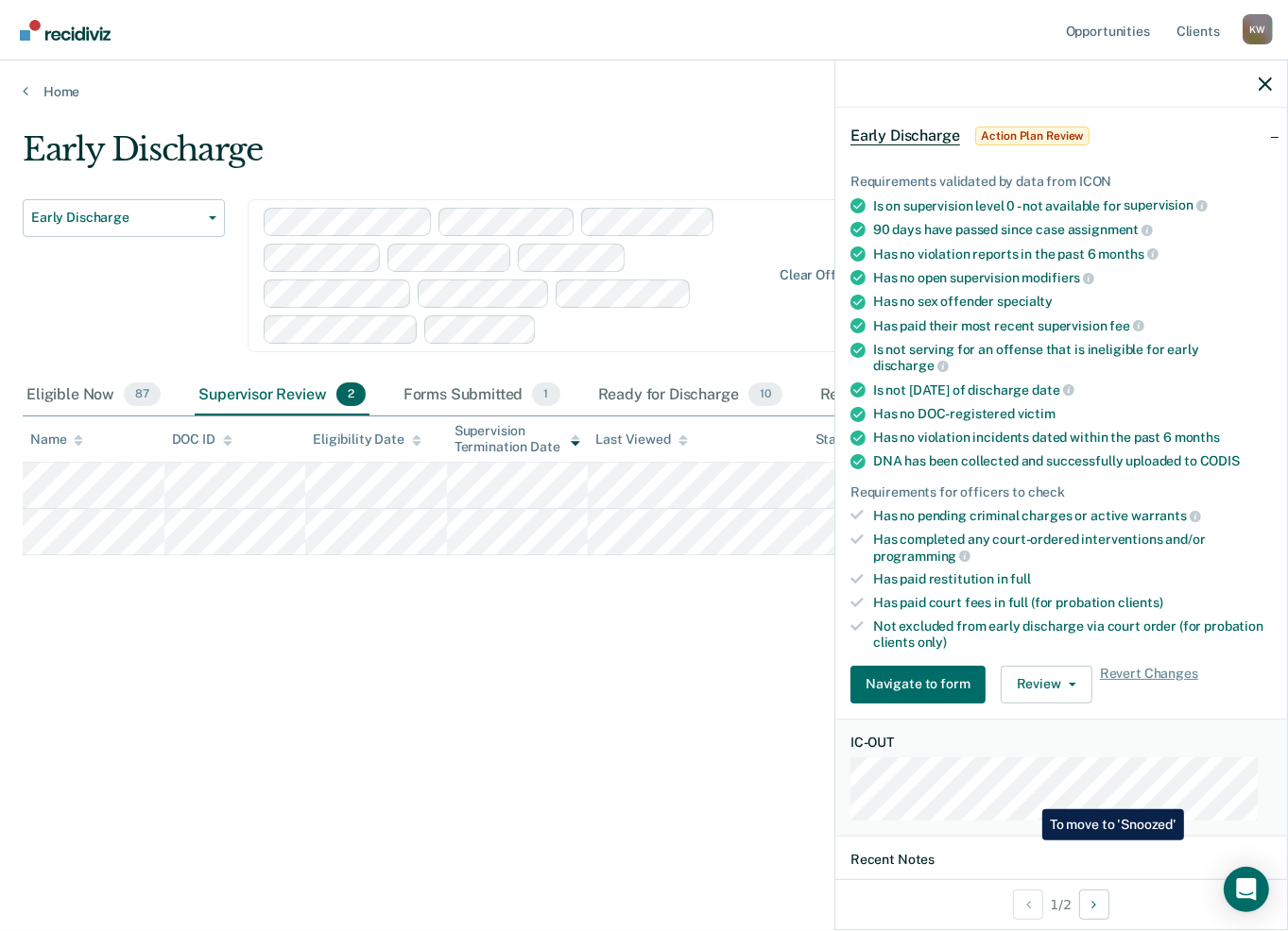
scroll to position [189, 0]
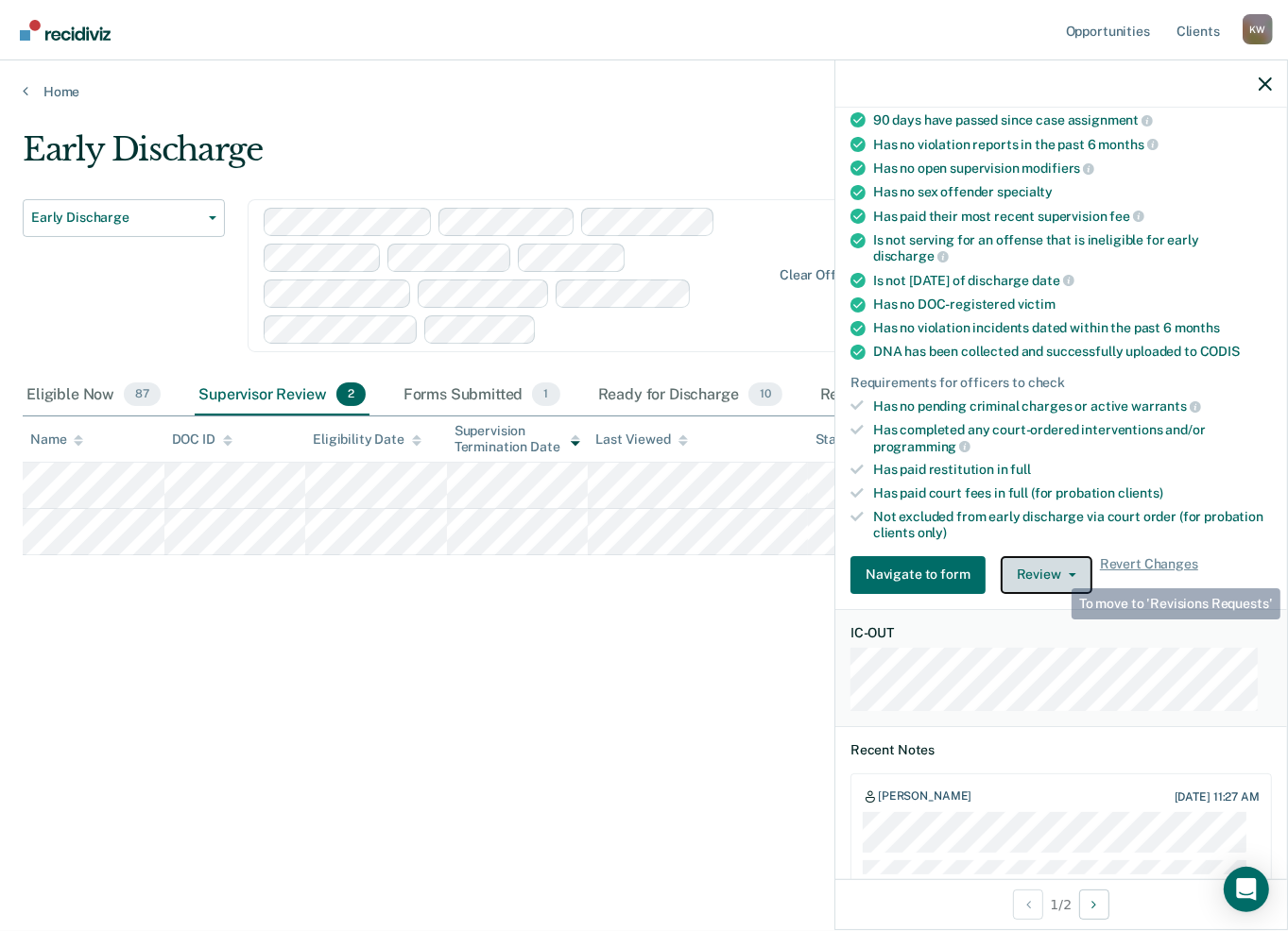
click at [1057, 571] on button "Review" at bounding box center [1046, 576] width 92 height 38
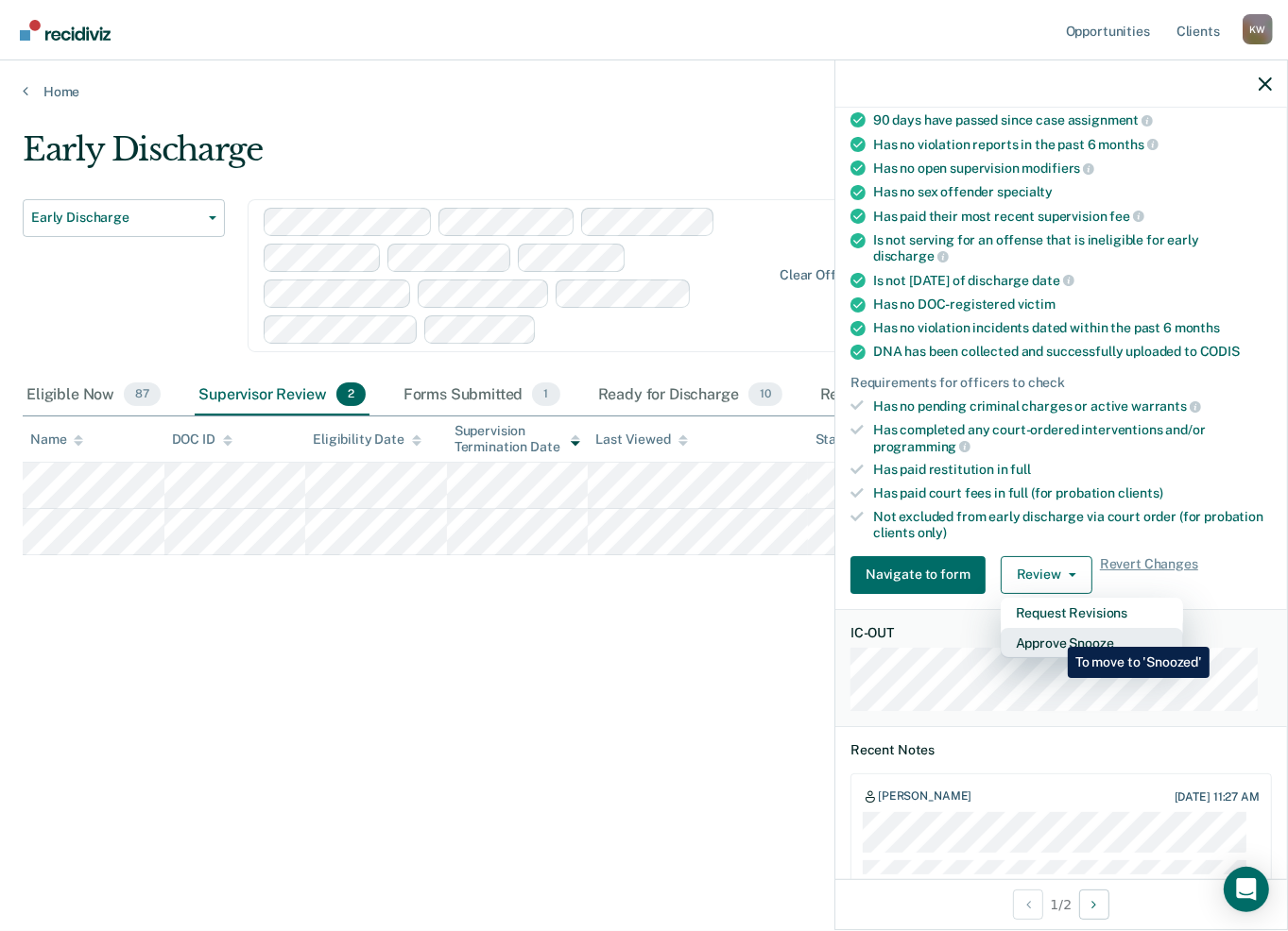
click at [1053, 632] on button "Approve Snooze" at bounding box center [1091, 643] width 182 height 30
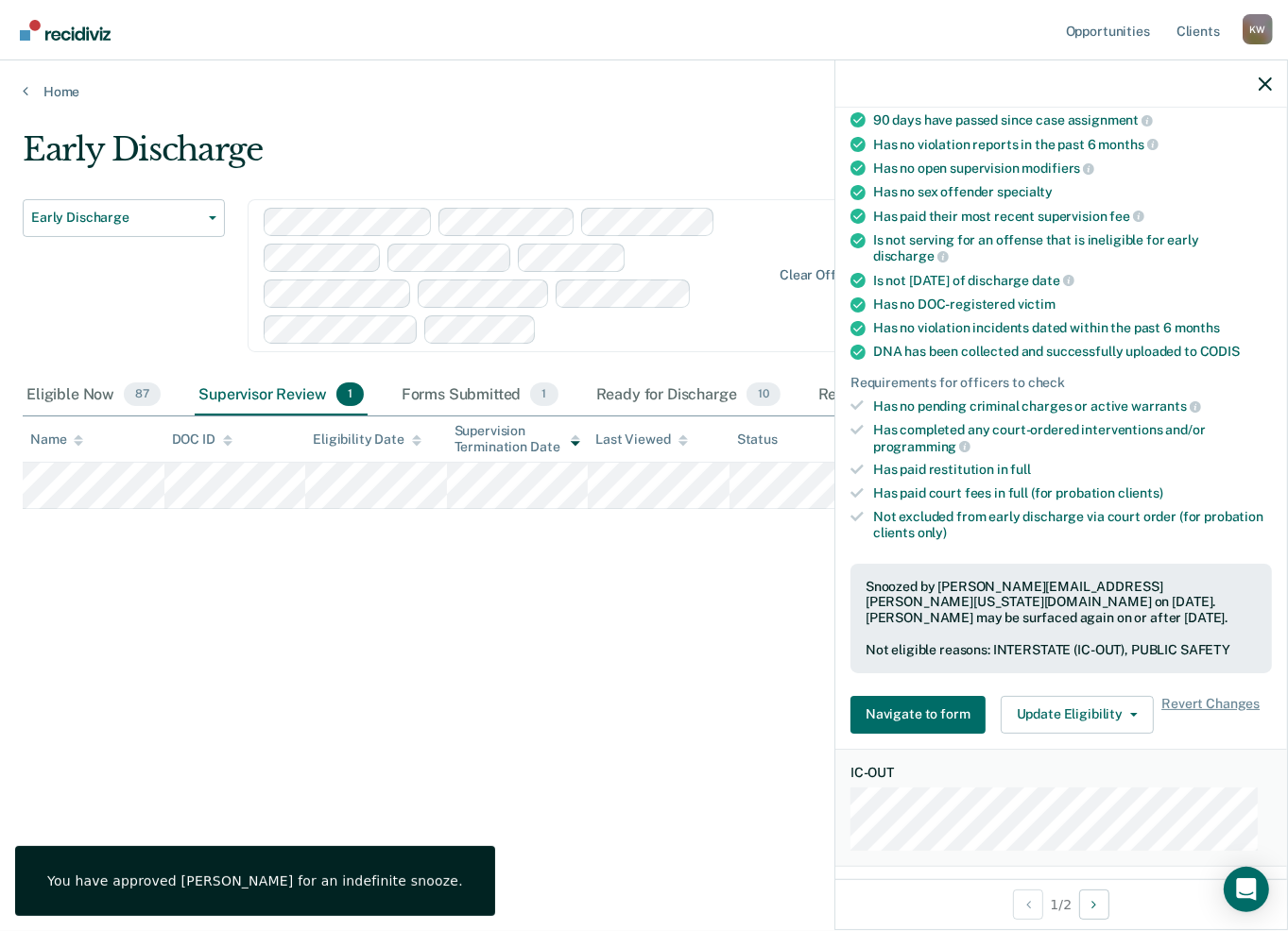
click at [797, 591] on div "Early Discharge Early Discharge Early Discharge Clear officers Eligible Now 87 …" at bounding box center [644, 460] width 1242 height 659
click at [1259, 81] on icon "button" at bounding box center [1264, 84] width 13 height 13
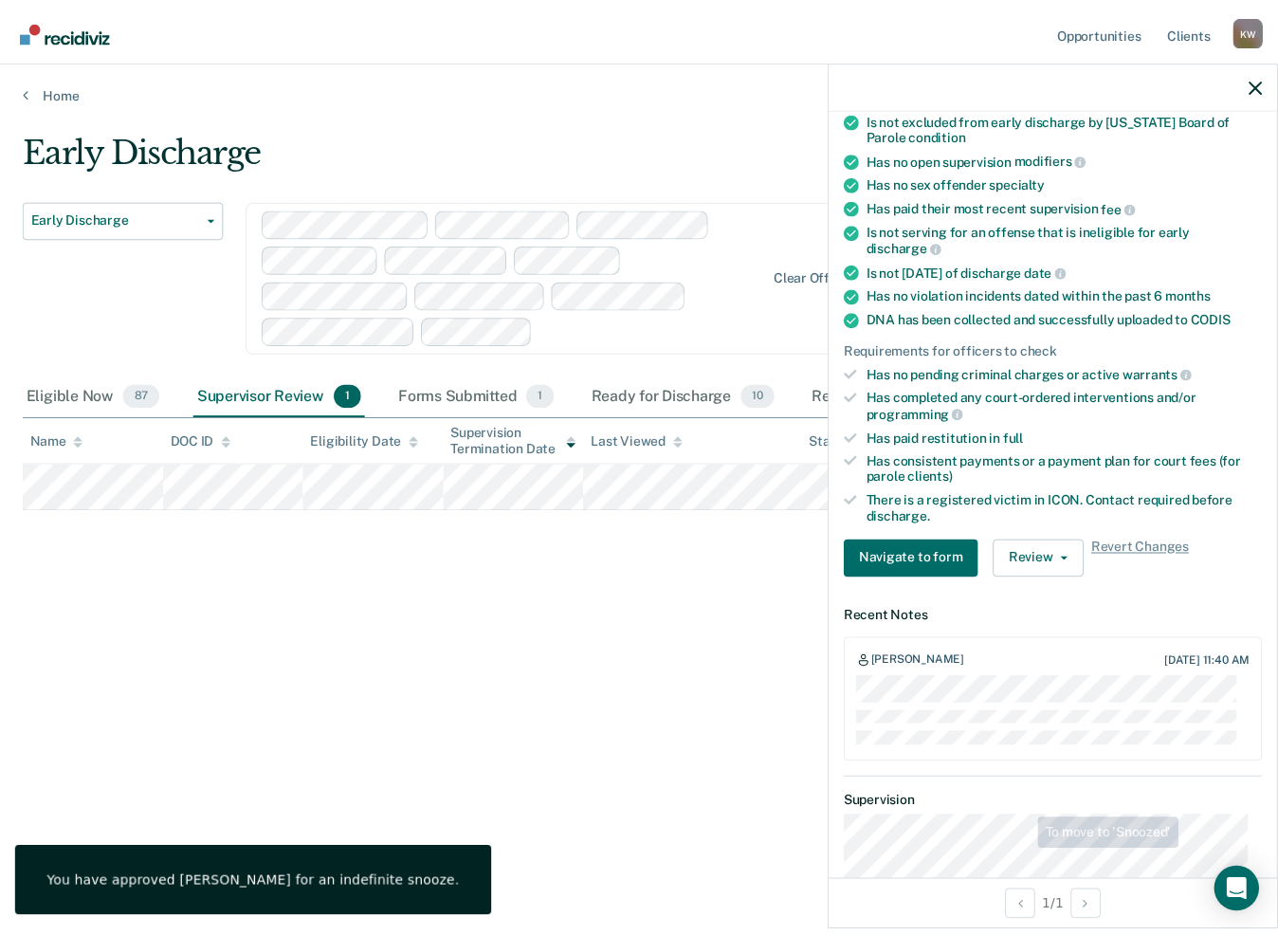
scroll to position [379, 0]
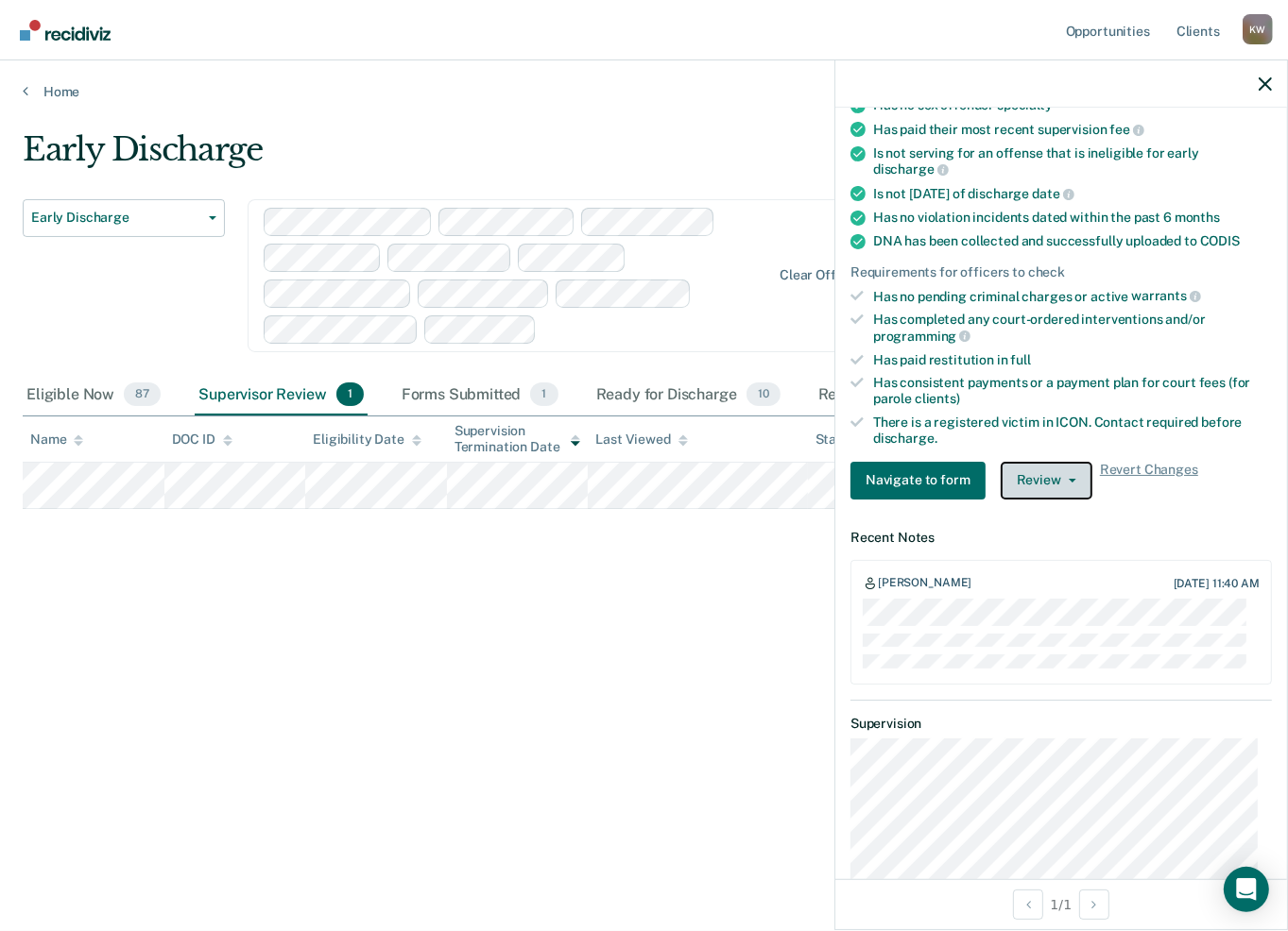
click at [1043, 471] on button "Review" at bounding box center [1046, 481] width 92 height 38
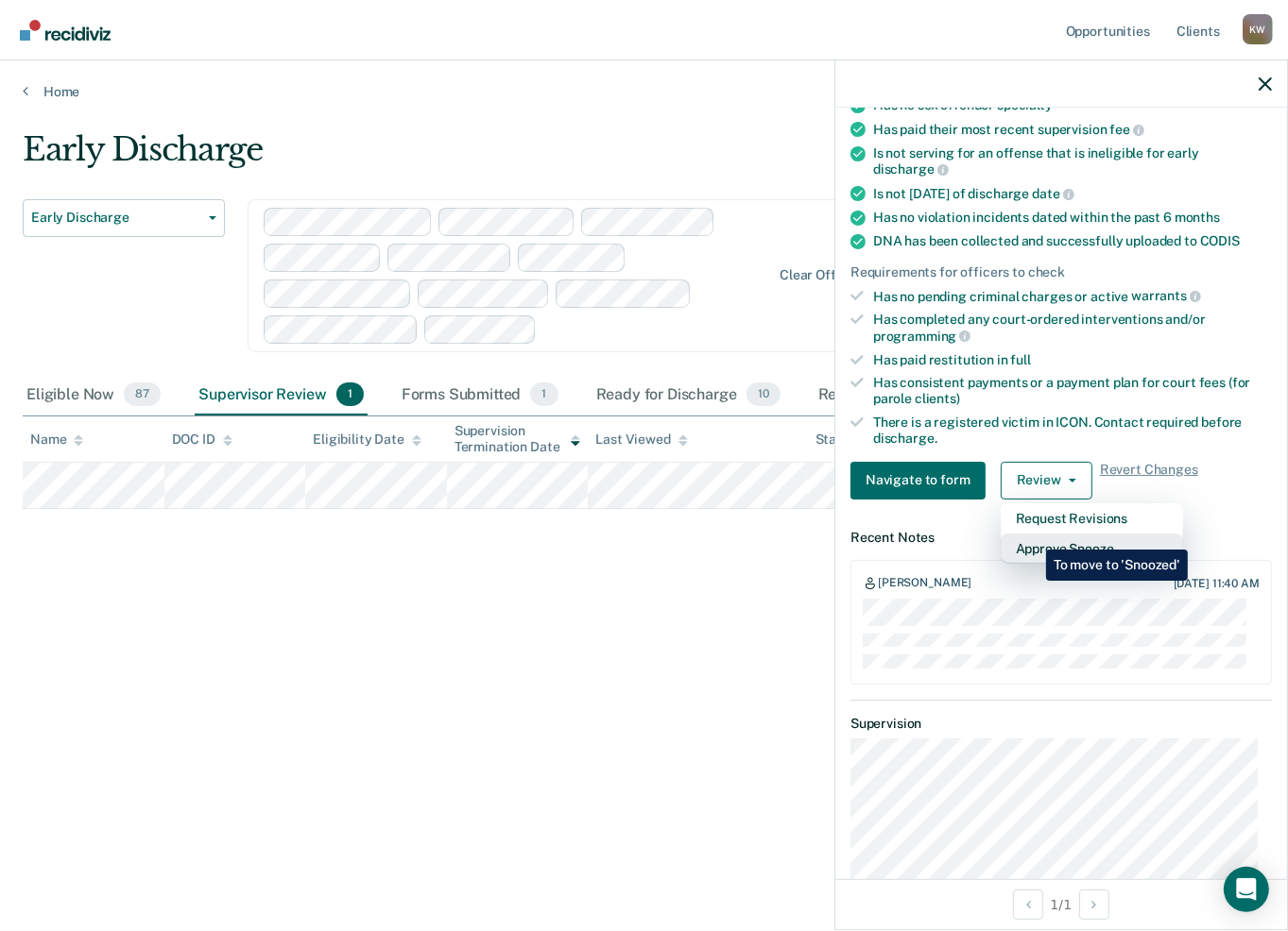
click at [1032, 536] on button "Approve Snooze" at bounding box center [1091, 549] width 182 height 30
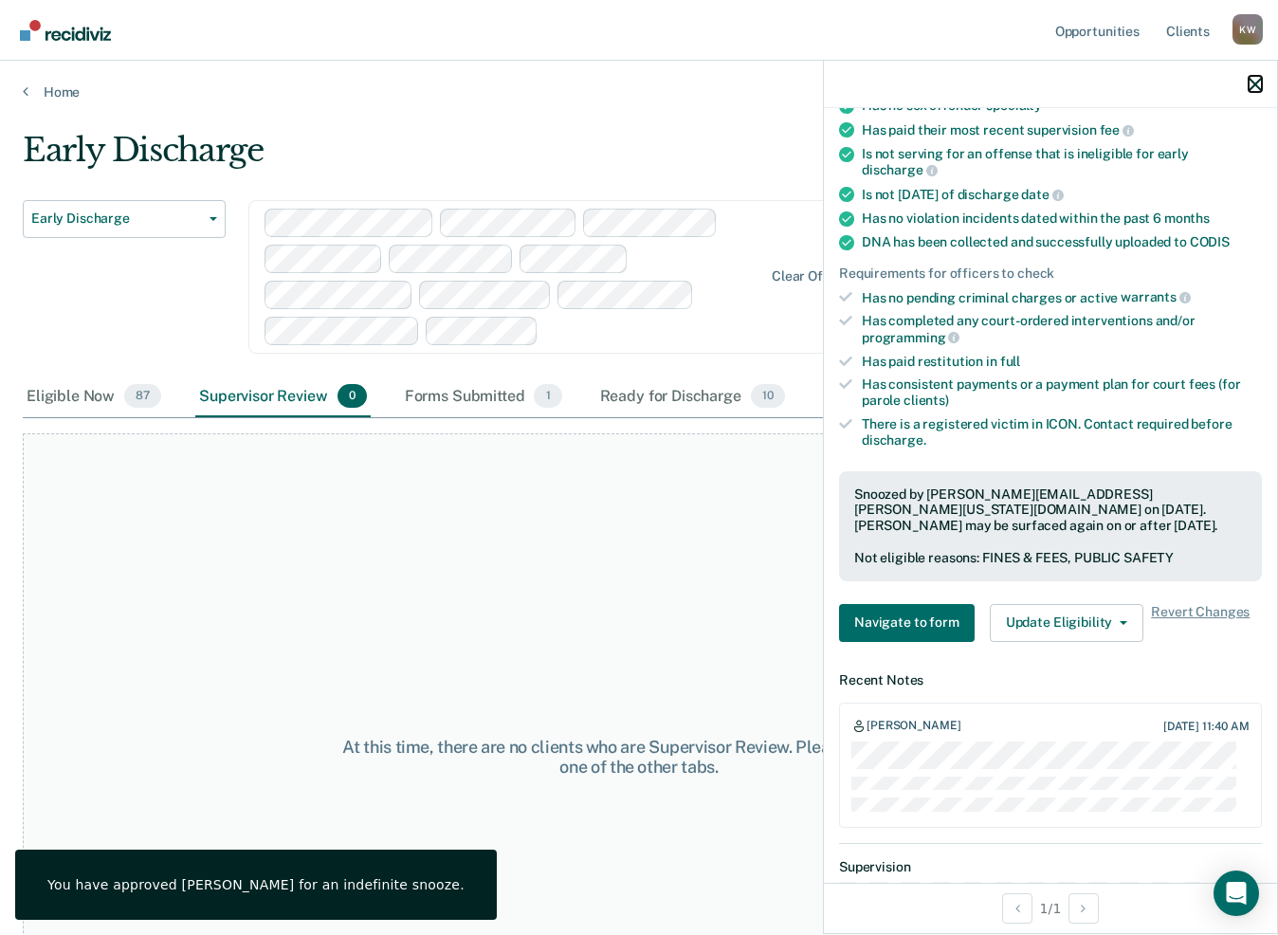
click at [1256, 76] on button "button" at bounding box center [1255, 84] width 13 height 16
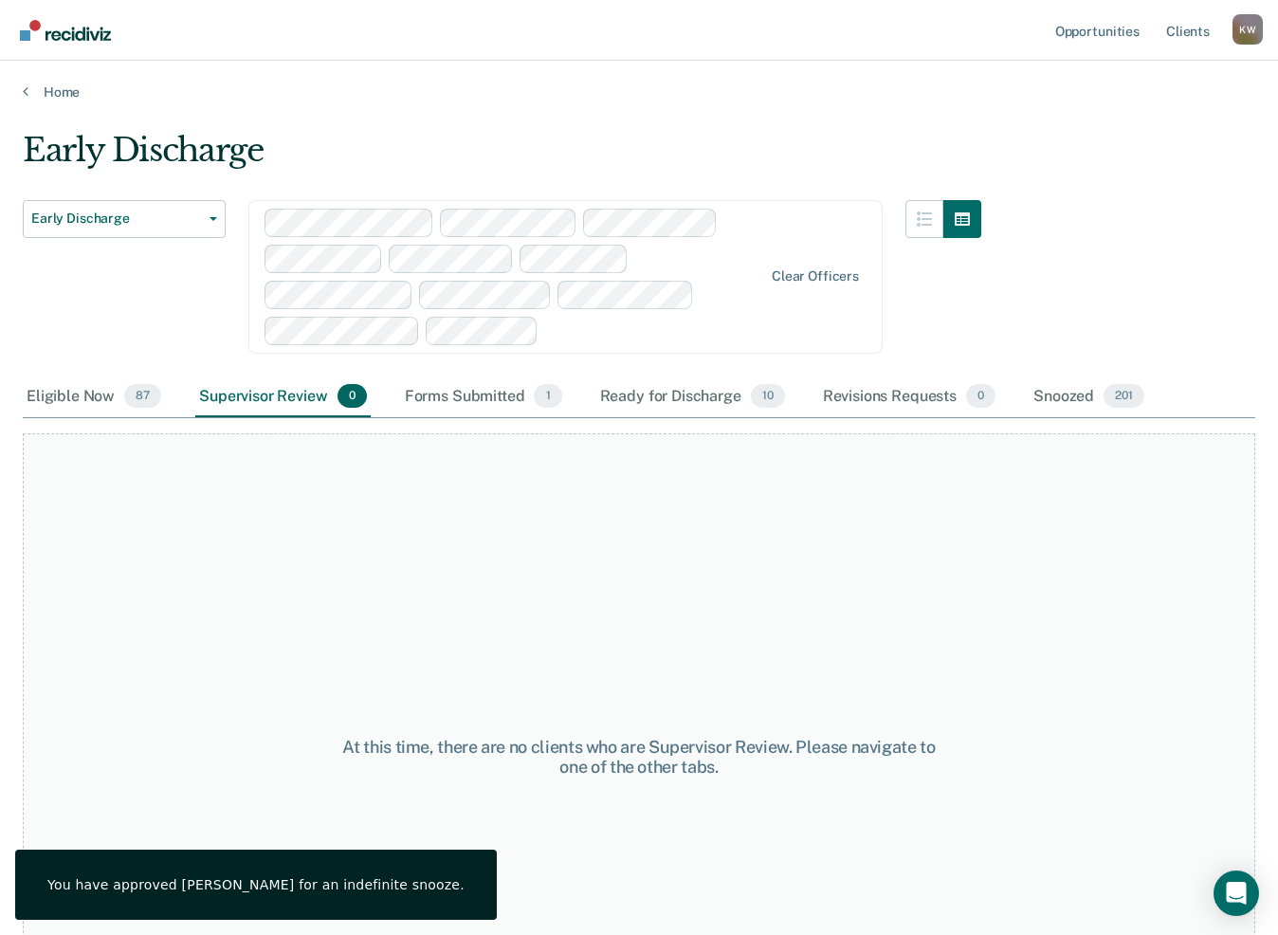
click at [547, 556] on div "At this time, there are no clients who are Supervisor Review. Please navigate t…" at bounding box center [639, 756] width 1233 height 647
click at [1243, 29] on div "K W" at bounding box center [1248, 29] width 30 height 30
click at [1127, 117] on link "Log Out" at bounding box center [1171, 125] width 153 height 16
